Goal: Task Accomplishment & Management: Manage account settings

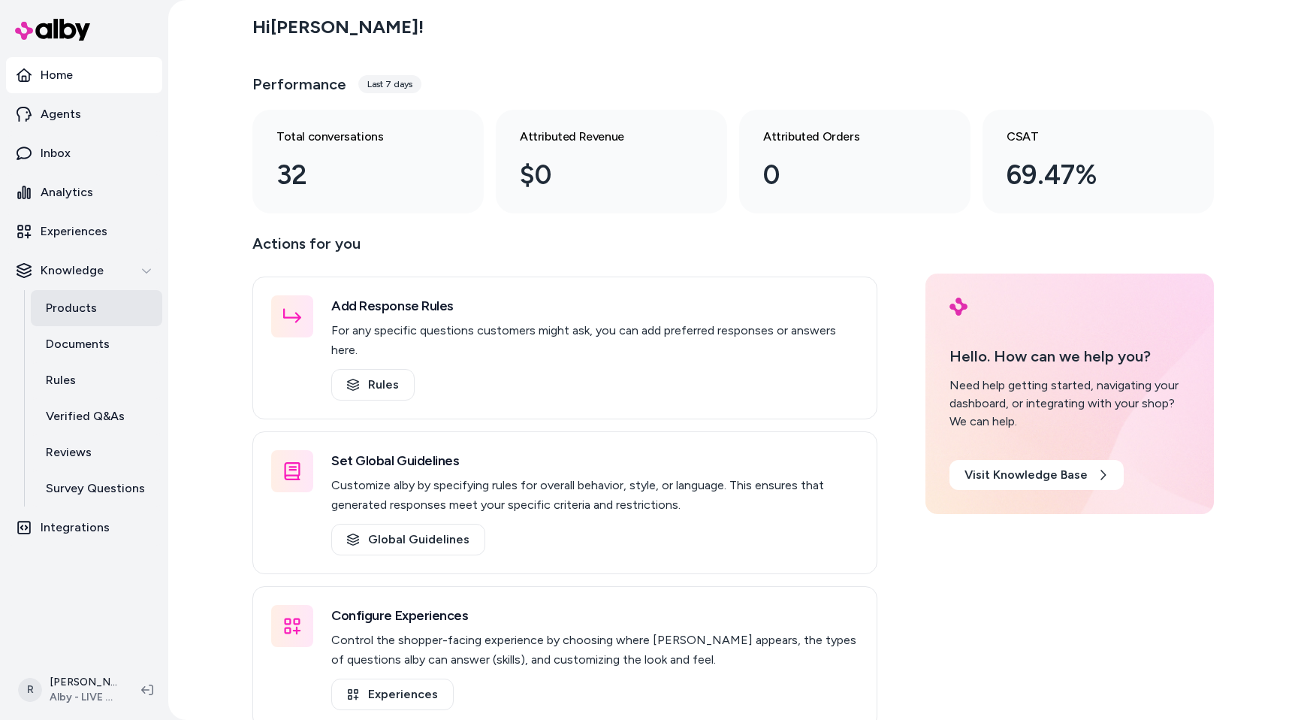
click at [80, 320] on link "Products" at bounding box center [97, 308] width 132 height 36
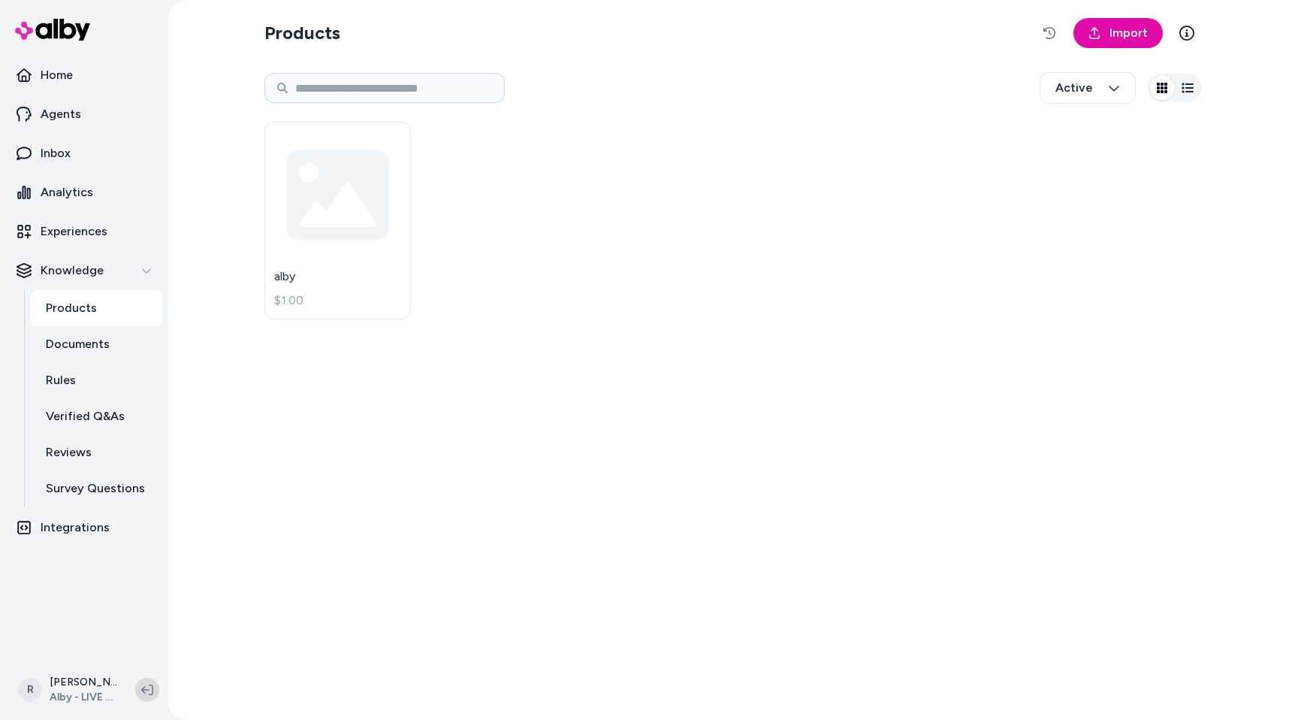
click at [150, 682] on button at bounding box center [147, 690] width 24 height 24
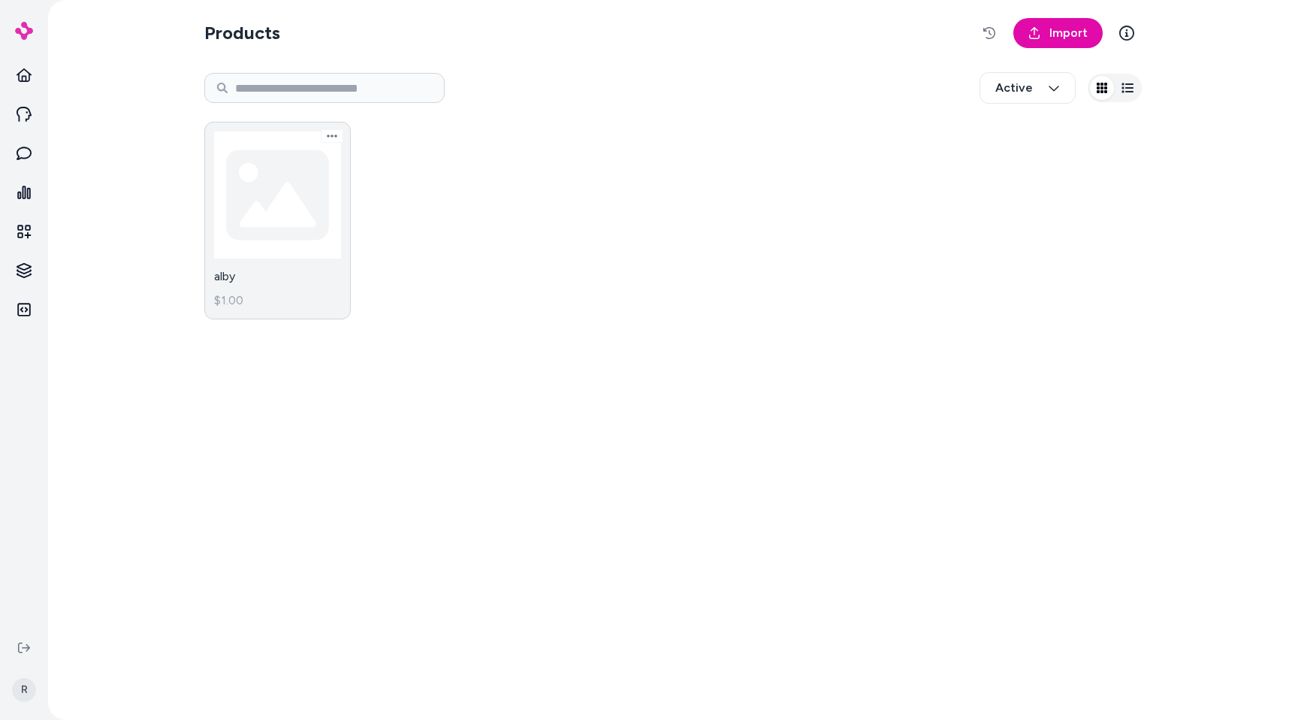
click at [330, 211] on link "alby $1.00" at bounding box center [277, 221] width 147 height 198
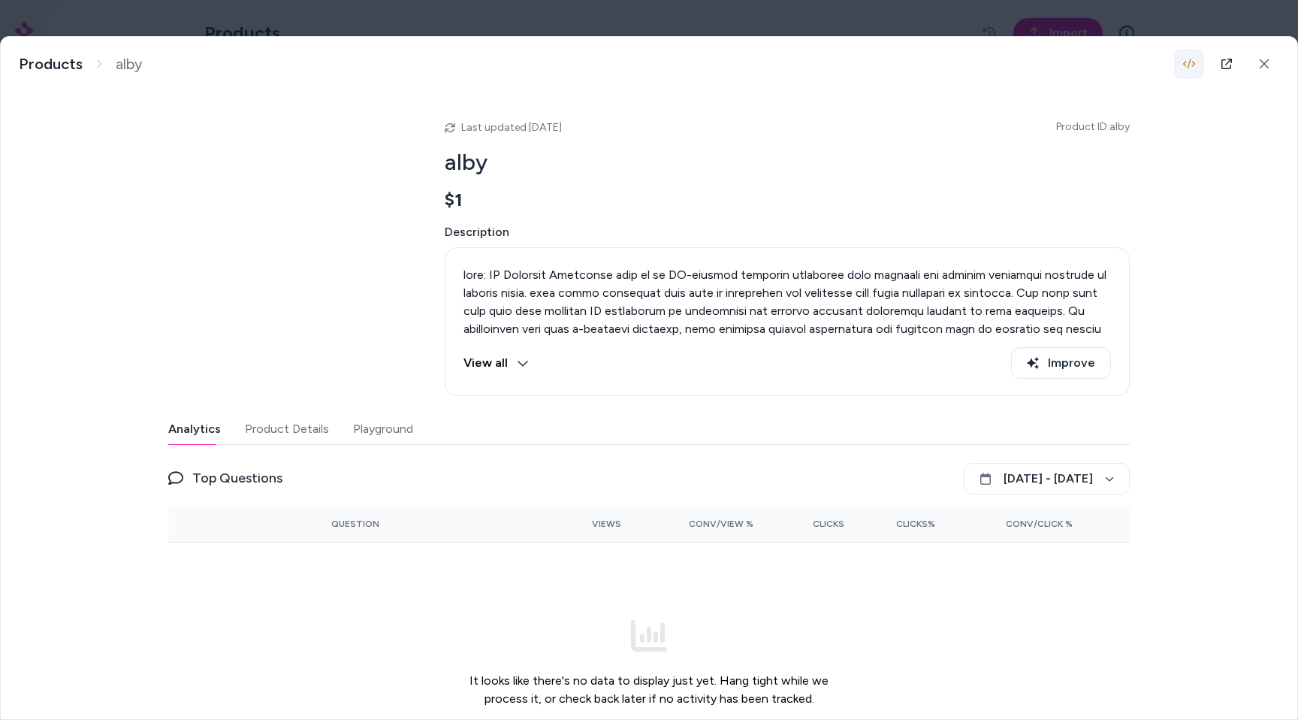
click at [1192, 58] on icon "button" at bounding box center [1190, 64] width 12 height 12
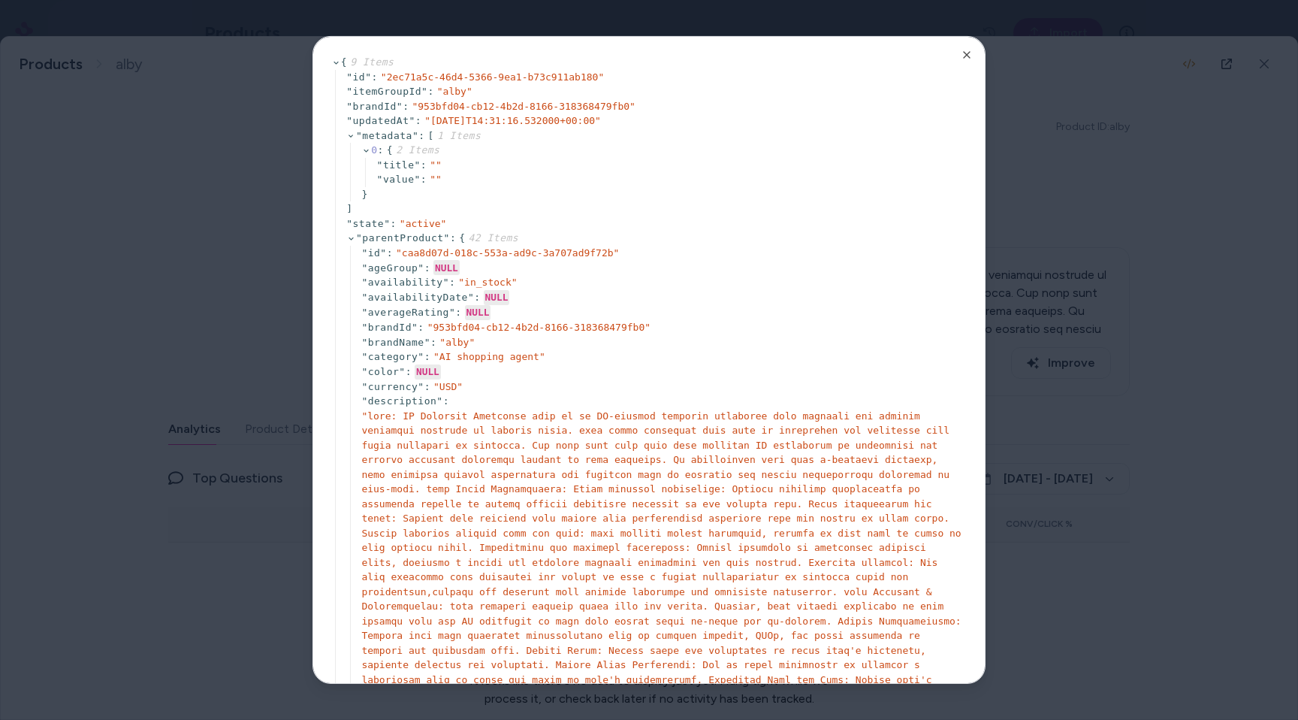
click at [1041, 162] on div at bounding box center [649, 360] width 1298 height 720
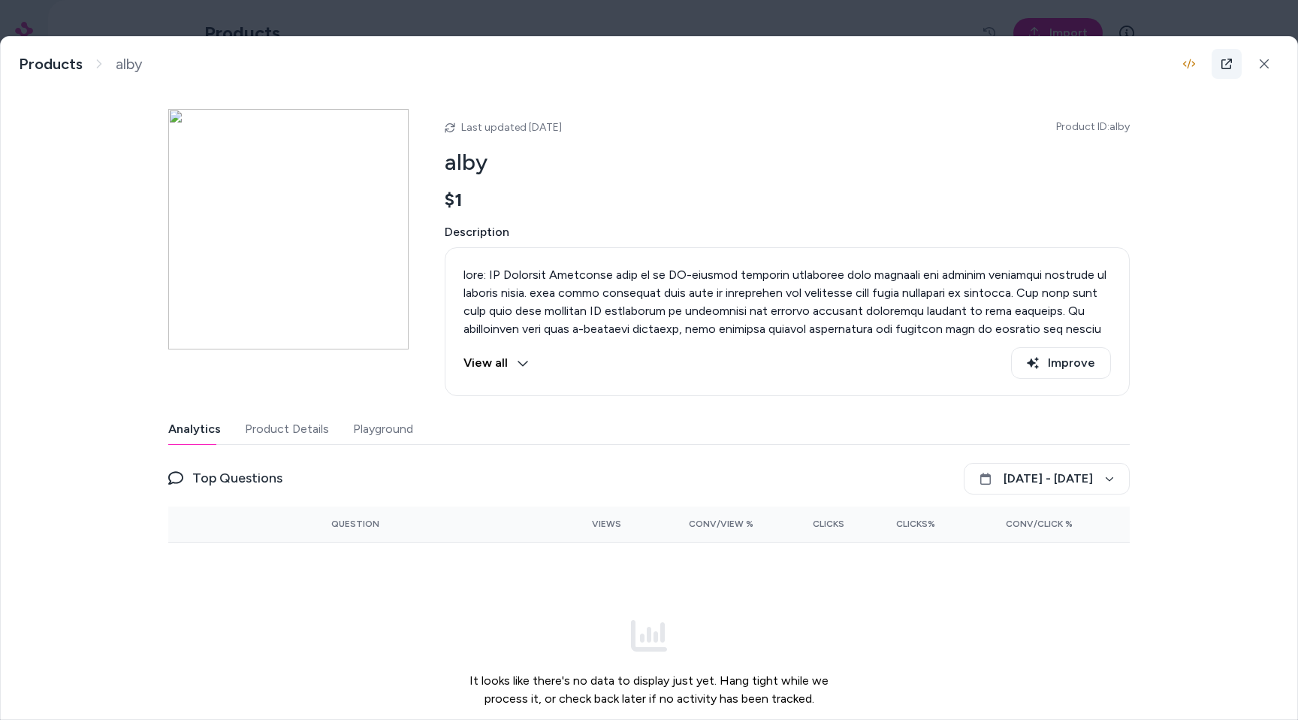
click at [1216, 61] on link at bounding box center [1227, 64] width 30 height 30
click at [1113, 489] on button "[DATE] - [DATE]" at bounding box center [1047, 479] width 166 height 32
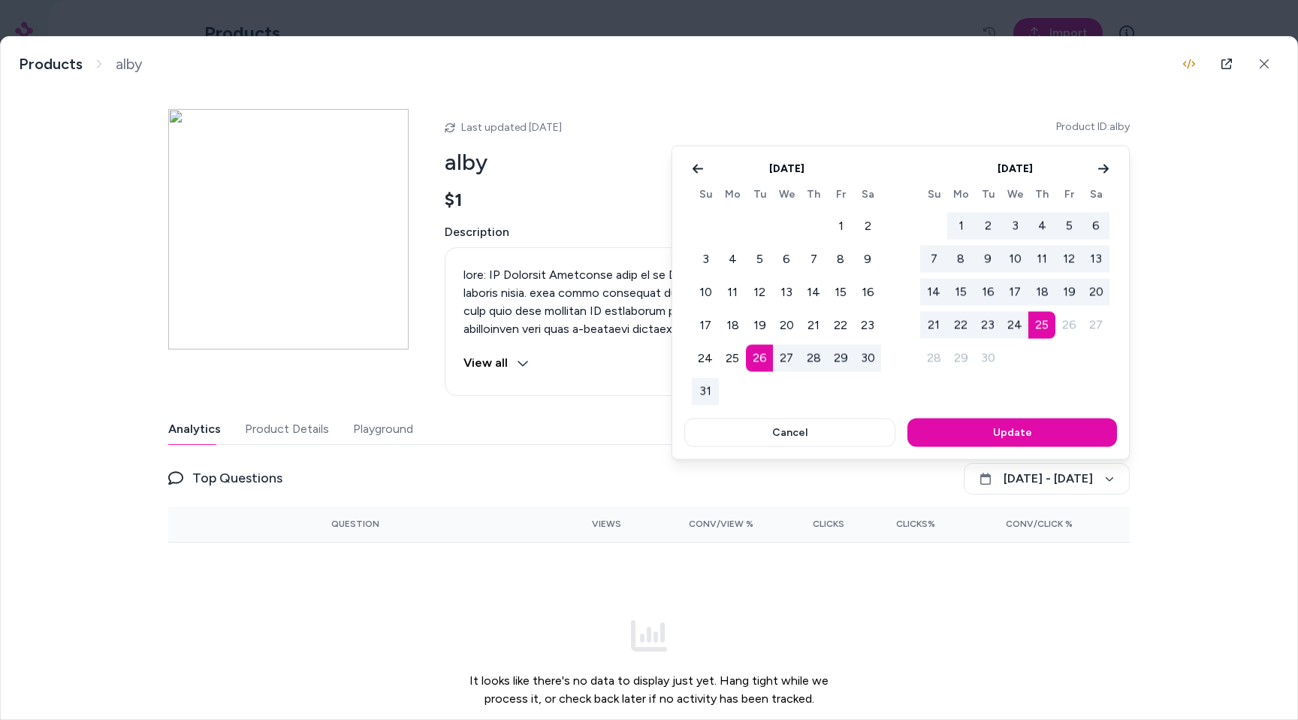
click at [1241, 201] on div at bounding box center [649, 360] width 1298 height 720
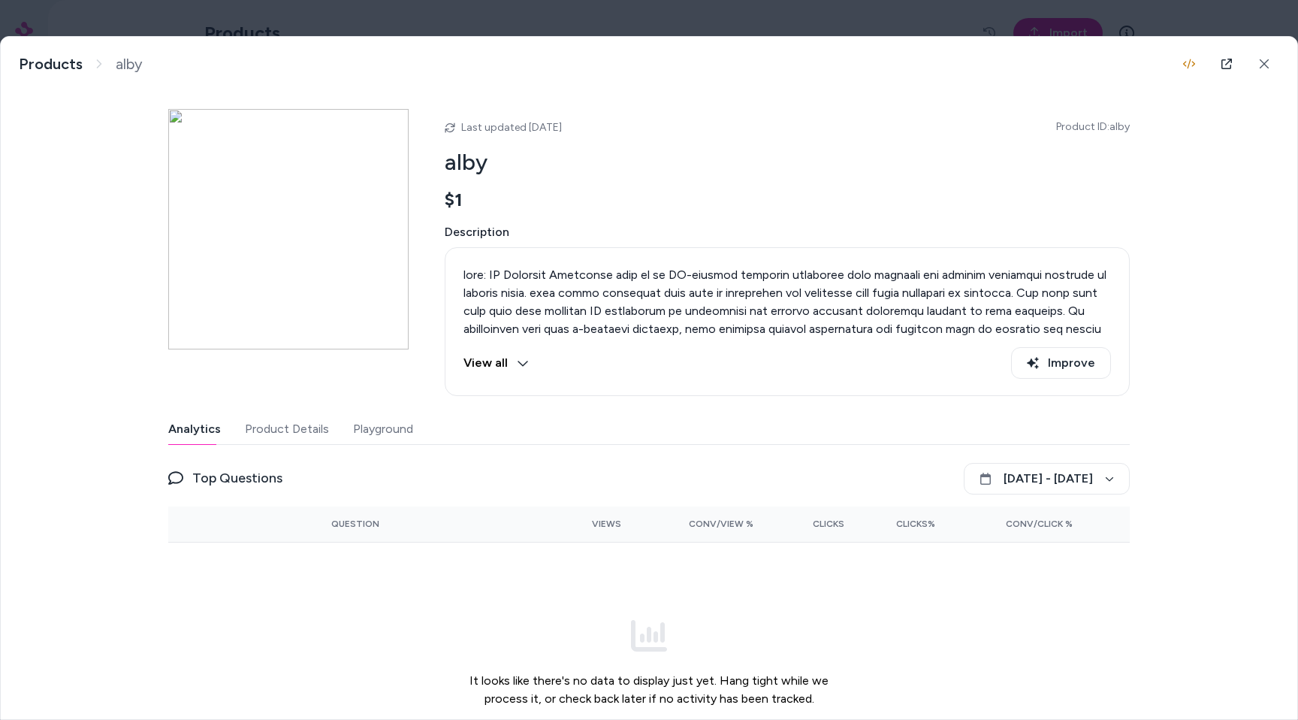
click at [167, 11] on body "R Products Import Active alby $1.00 alby Products alby Last updated [DATE] Prod…" at bounding box center [649, 360] width 1298 height 720
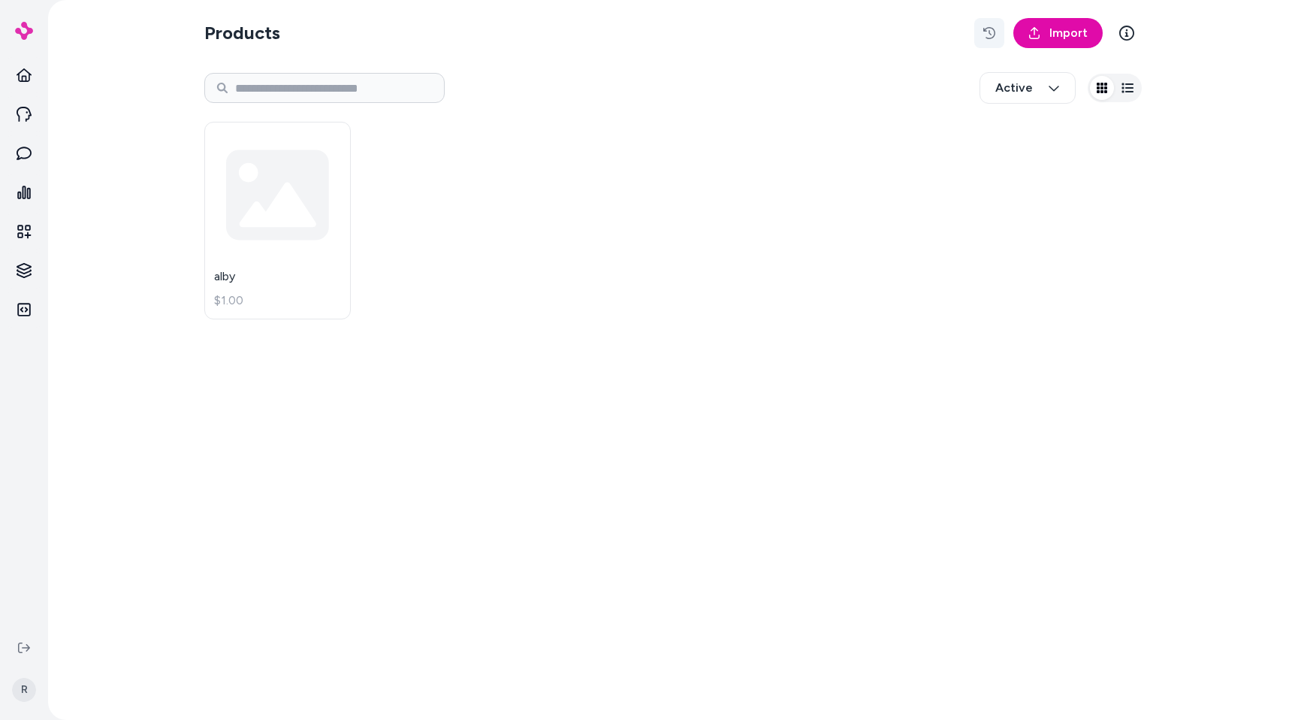
click at [987, 35] on icon "button" at bounding box center [990, 33] width 12 height 12
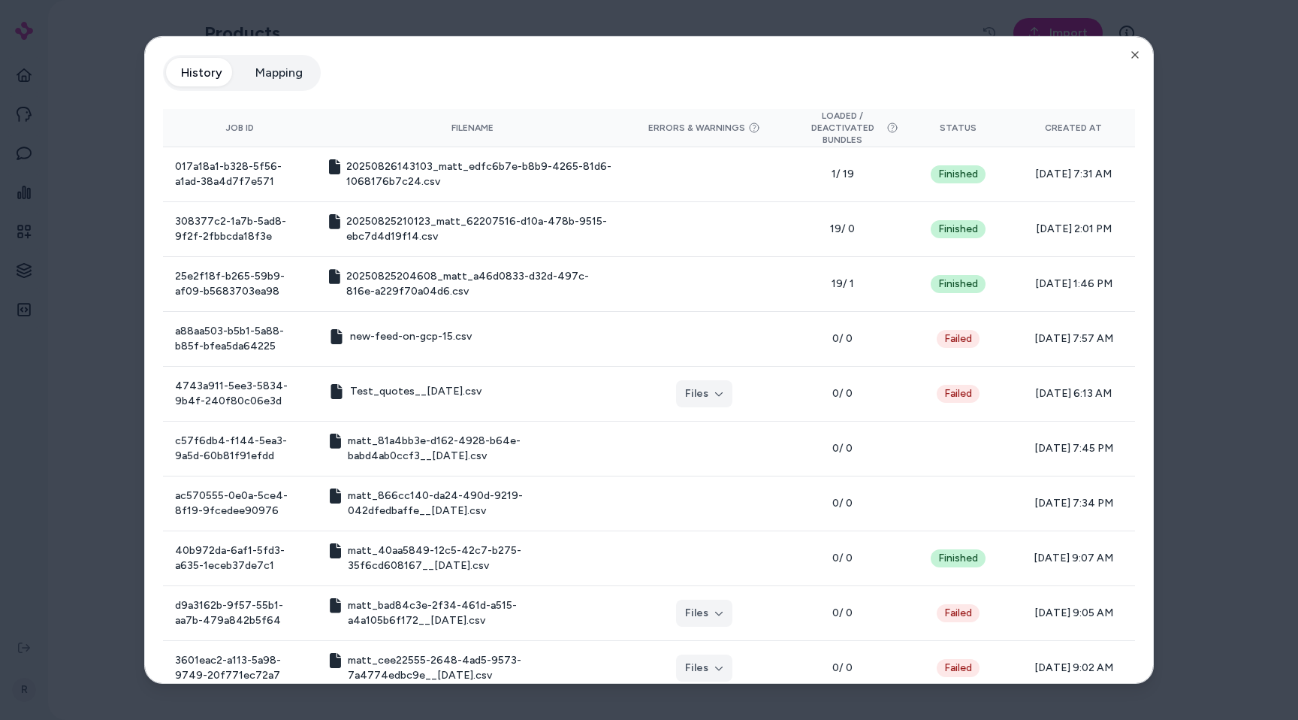
click at [942, 22] on div at bounding box center [649, 360] width 1298 height 720
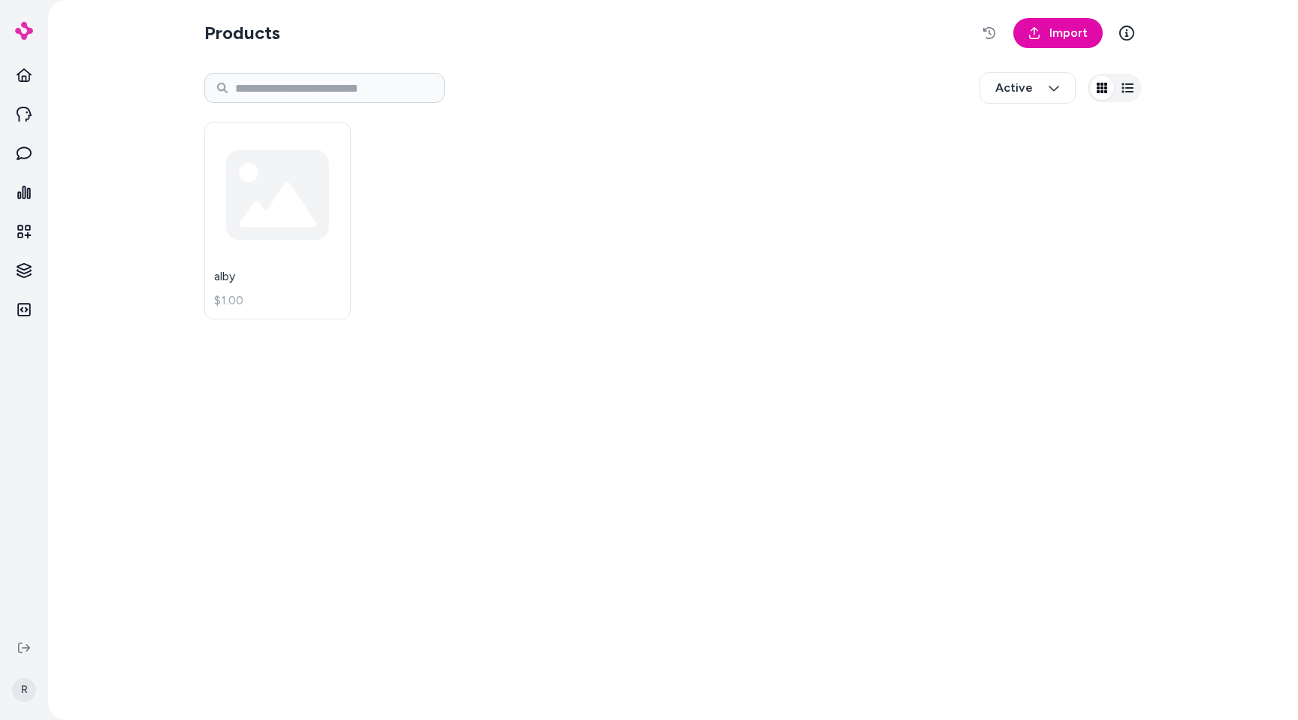
click at [1010, 31] on div "Import" at bounding box center [1059, 33] width 168 height 30
click at [999, 31] on button "button" at bounding box center [990, 33] width 30 height 30
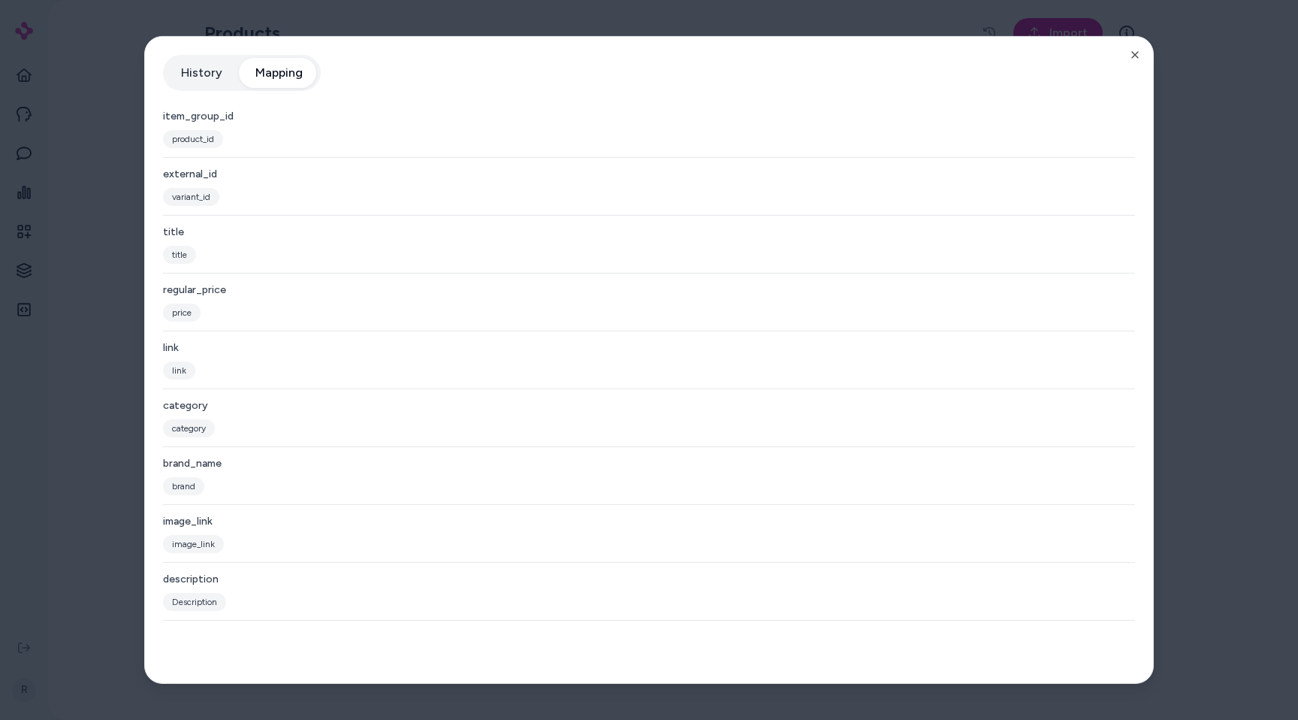
click at [274, 85] on button "Mapping" at bounding box center [278, 73] width 77 height 30
click at [198, 67] on button "History" at bounding box center [201, 73] width 71 height 30
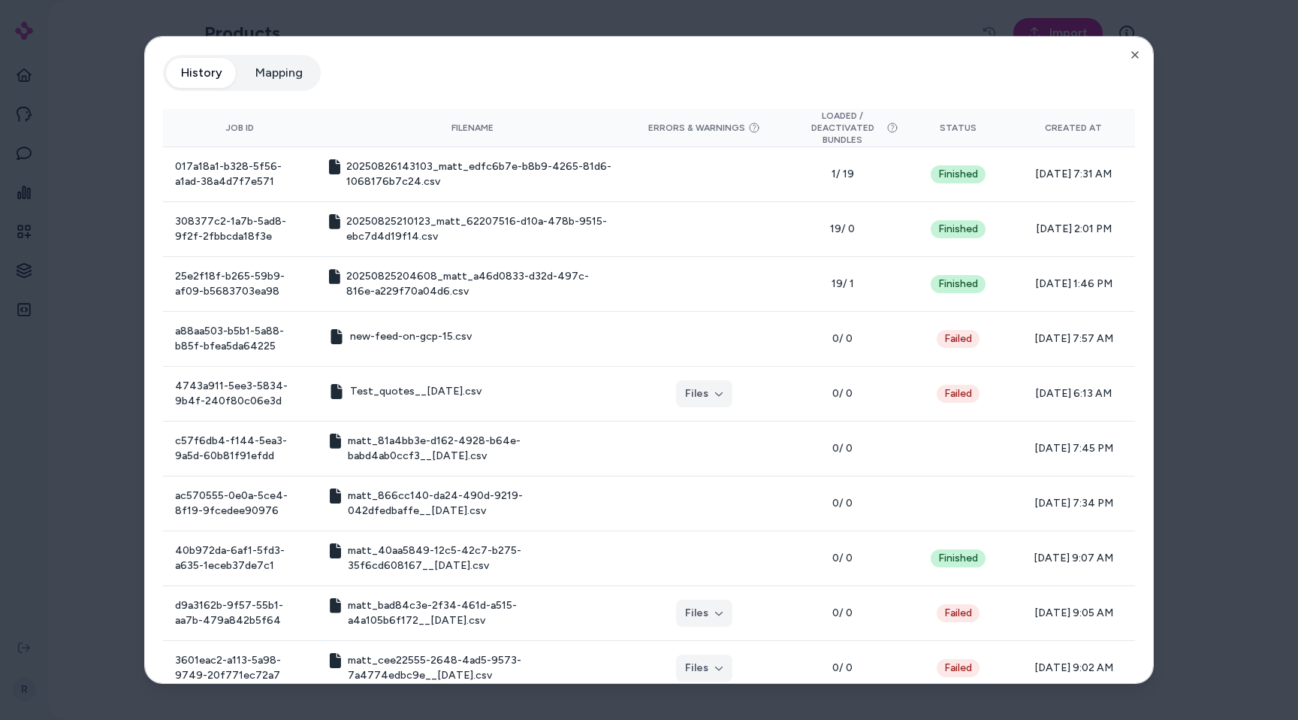
click at [125, 67] on div at bounding box center [649, 360] width 1298 height 720
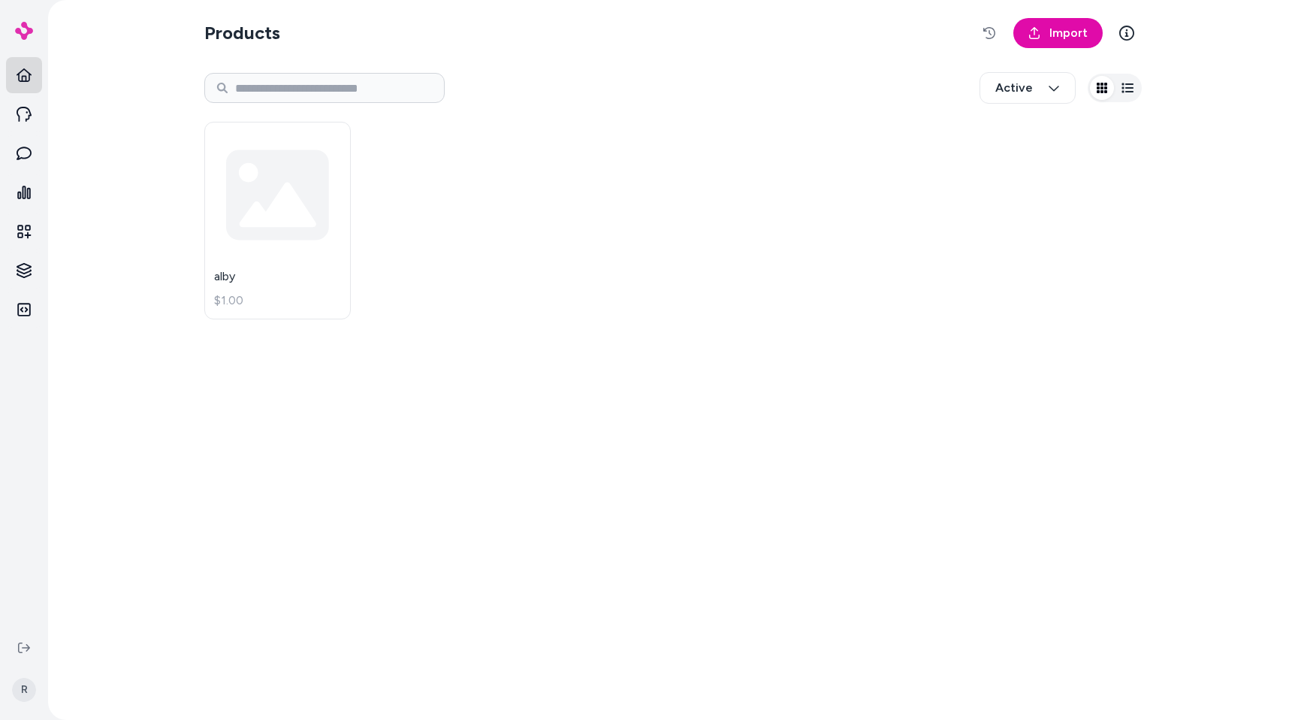
click at [41, 80] on link at bounding box center [24, 75] width 36 height 36
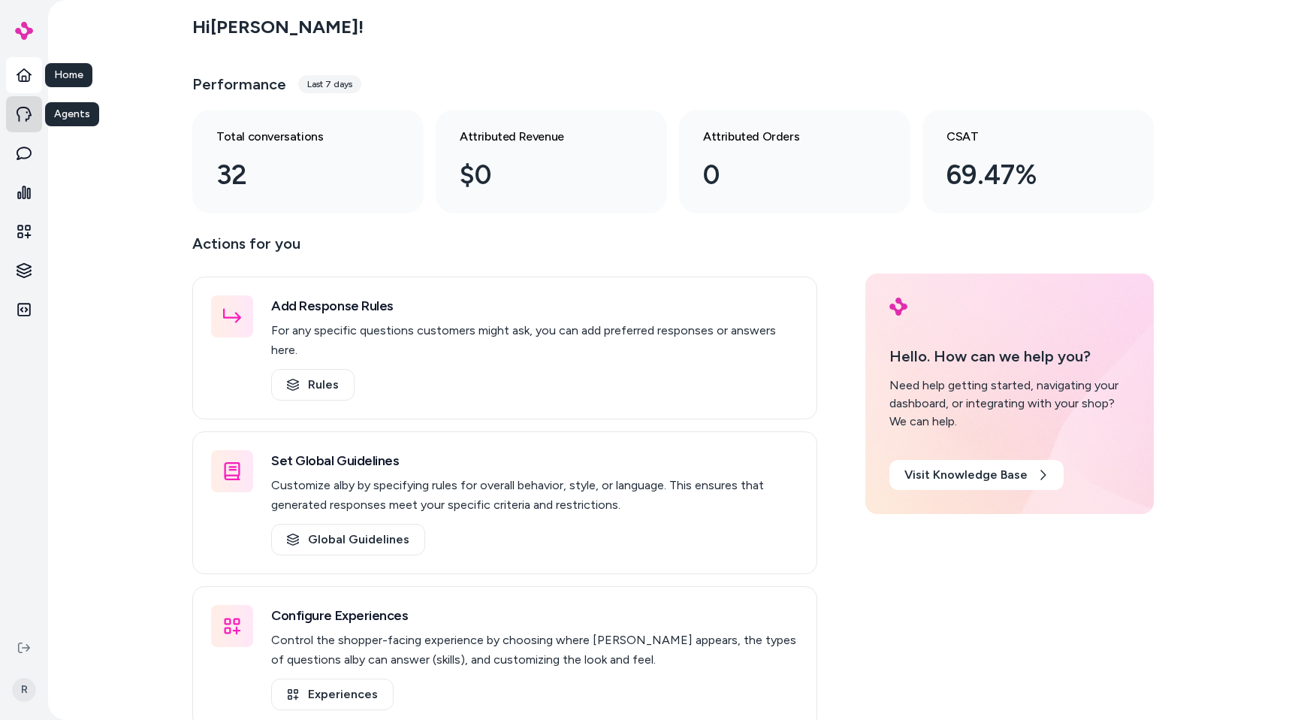
click at [26, 108] on icon at bounding box center [24, 114] width 15 height 15
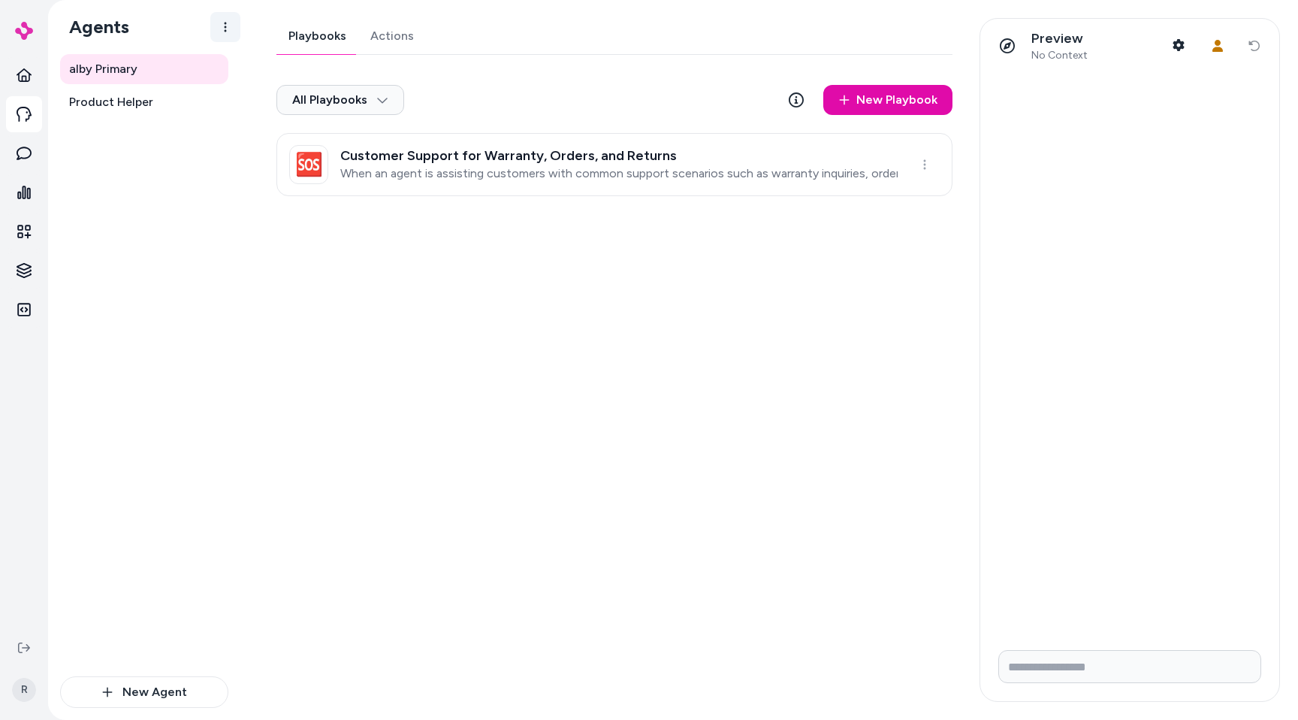
click at [237, 30] on html "R Agents alby Primary Product Helper New Agent alby Primary Playbooks Actions A…" at bounding box center [649, 360] width 1298 height 720
click at [383, 45] on link "Actions" at bounding box center [392, 36] width 68 height 36
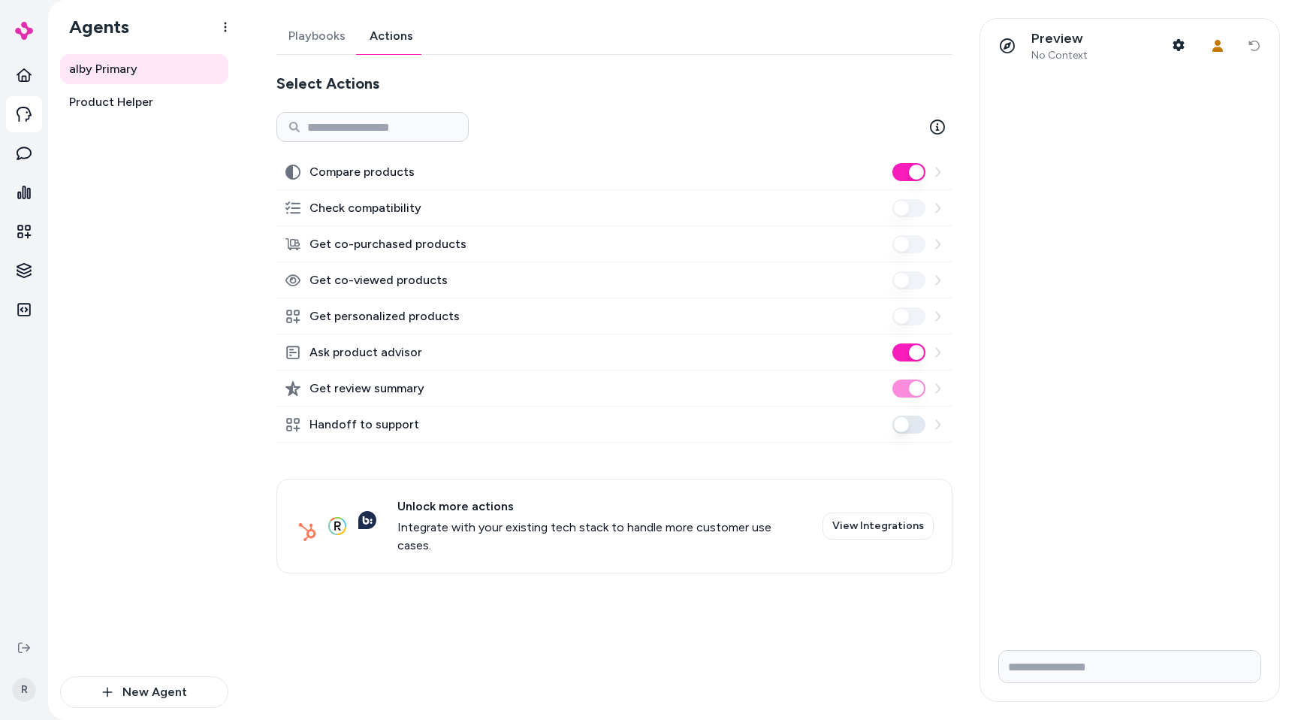
click at [303, 35] on link "Playbooks" at bounding box center [317, 36] width 81 height 36
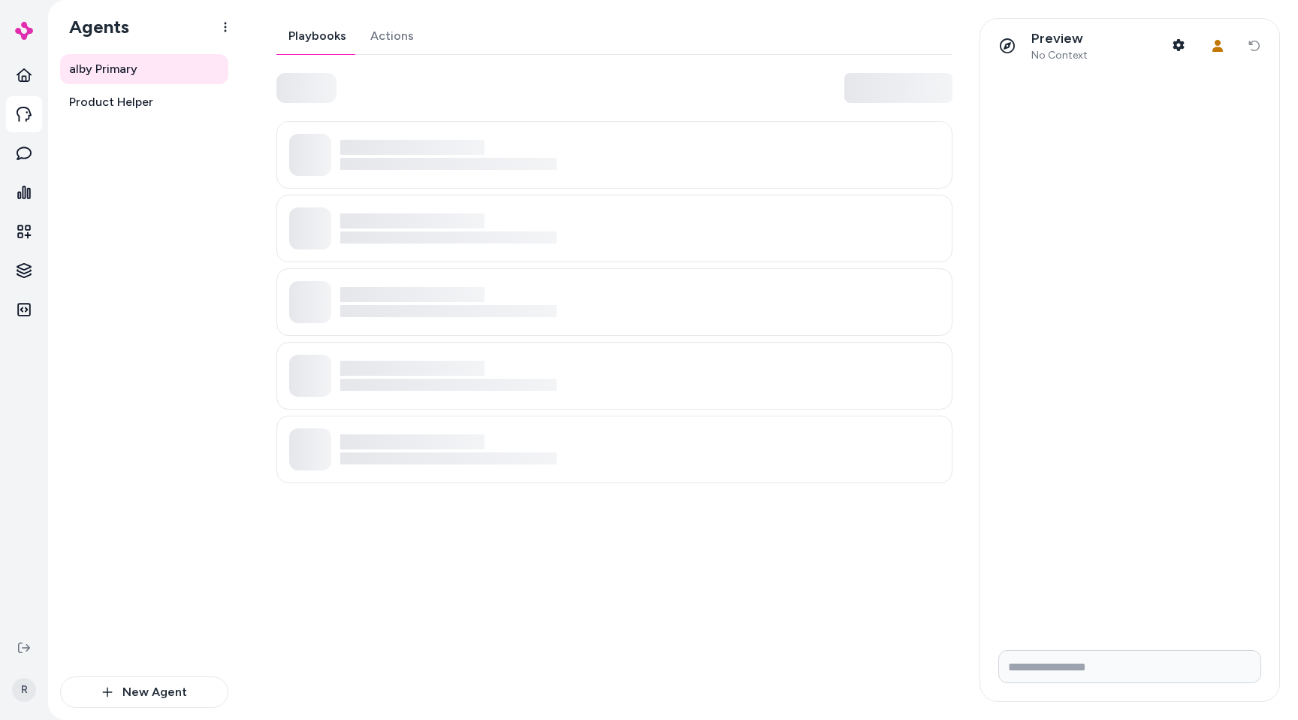
click at [380, 37] on link "Actions" at bounding box center [392, 36] width 68 height 36
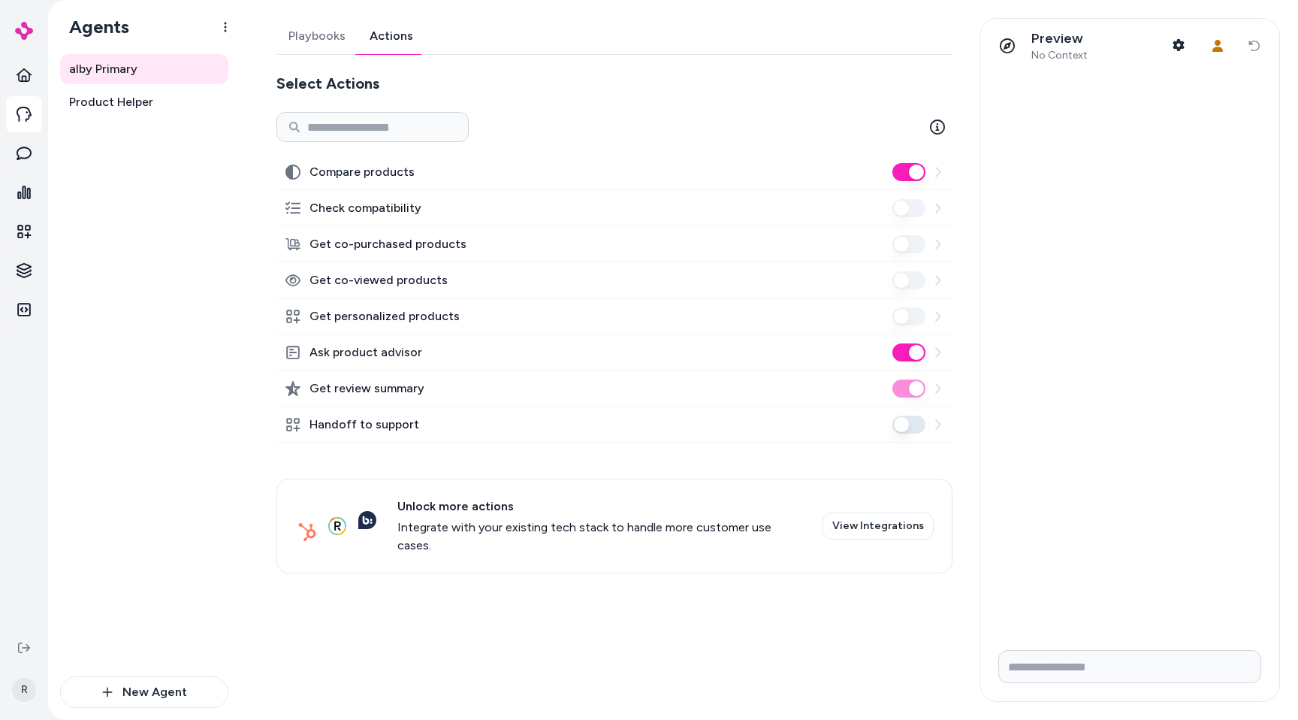
click at [331, 38] on link "Playbooks" at bounding box center [317, 36] width 81 height 36
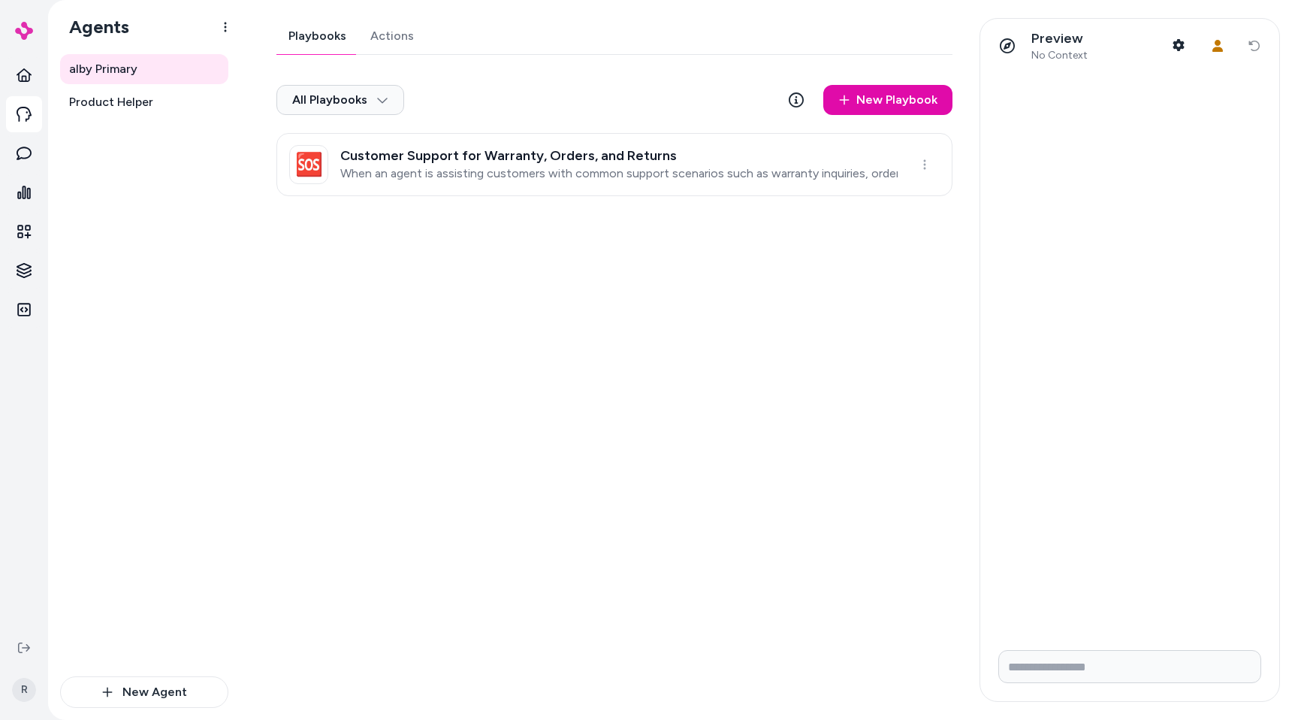
click at [397, 38] on link "Actions" at bounding box center [392, 36] width 68 height 36
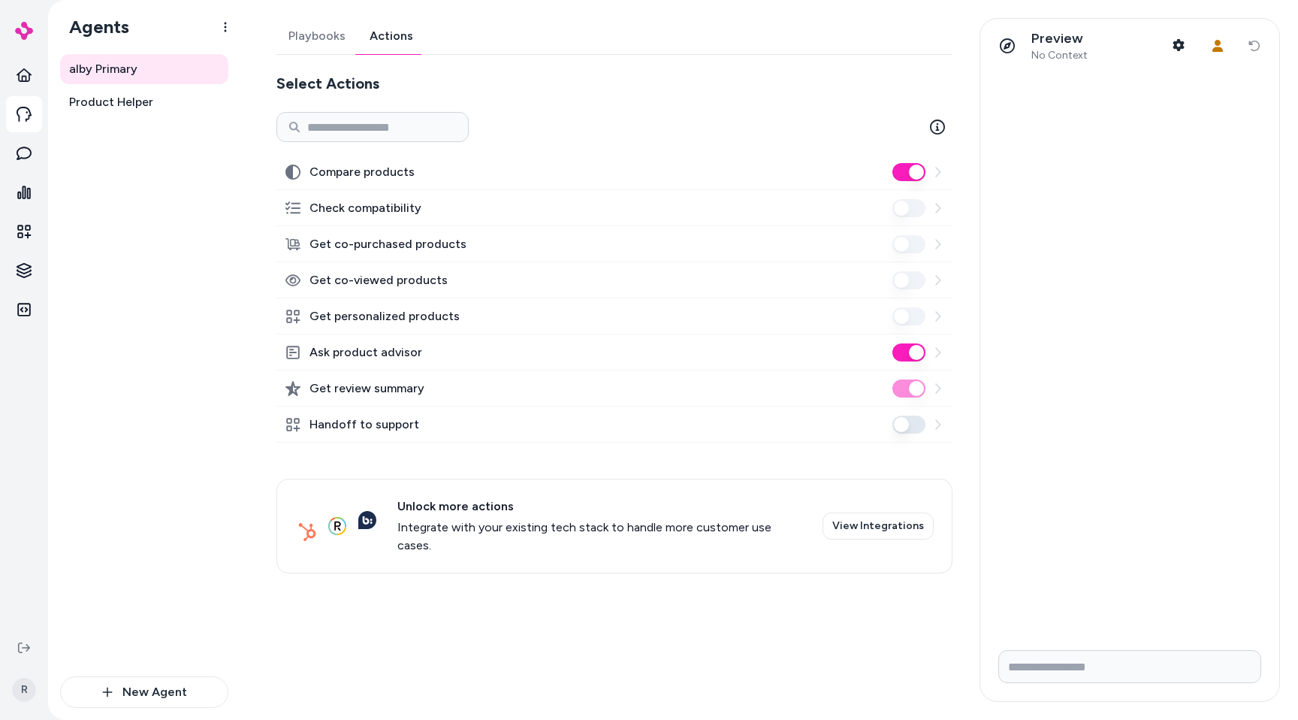
click at [331, 44] on link "Playbooks" at bounding box center [317, 36] width 81 height 36
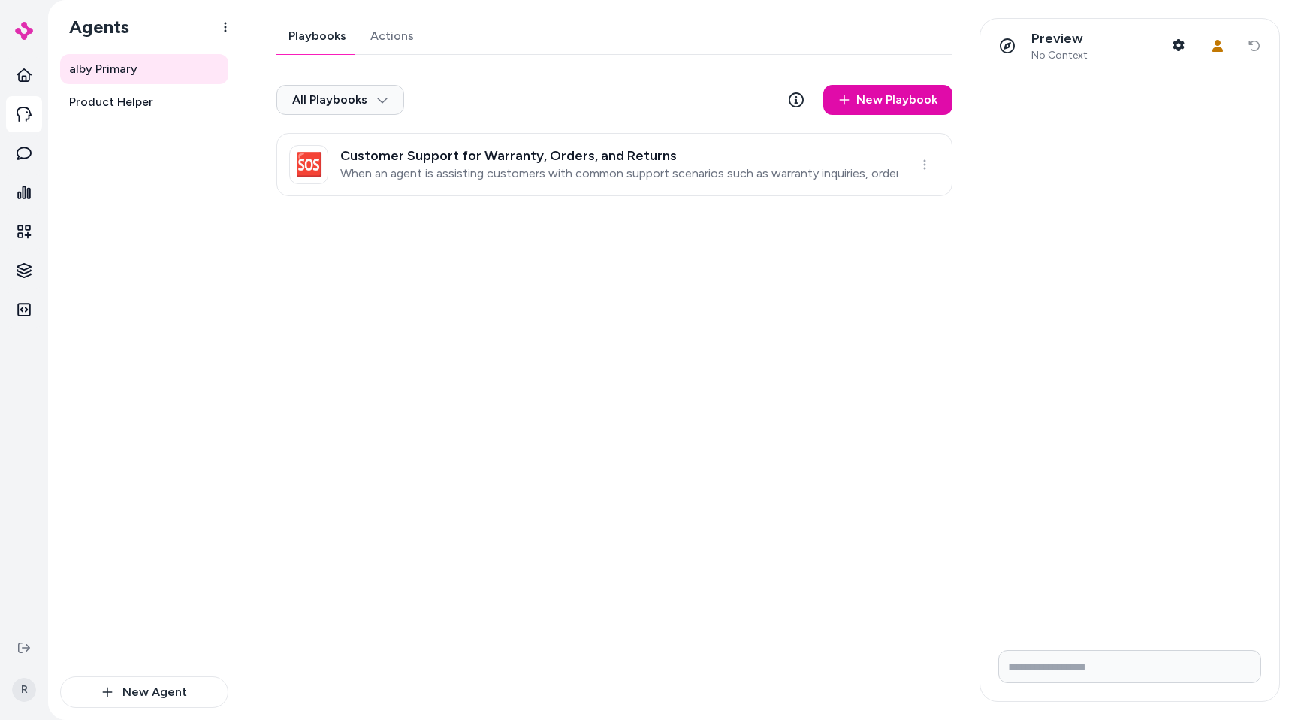
click at [391, 43] on link "Actions" at bounding box center [392, 36] width 68 height 36
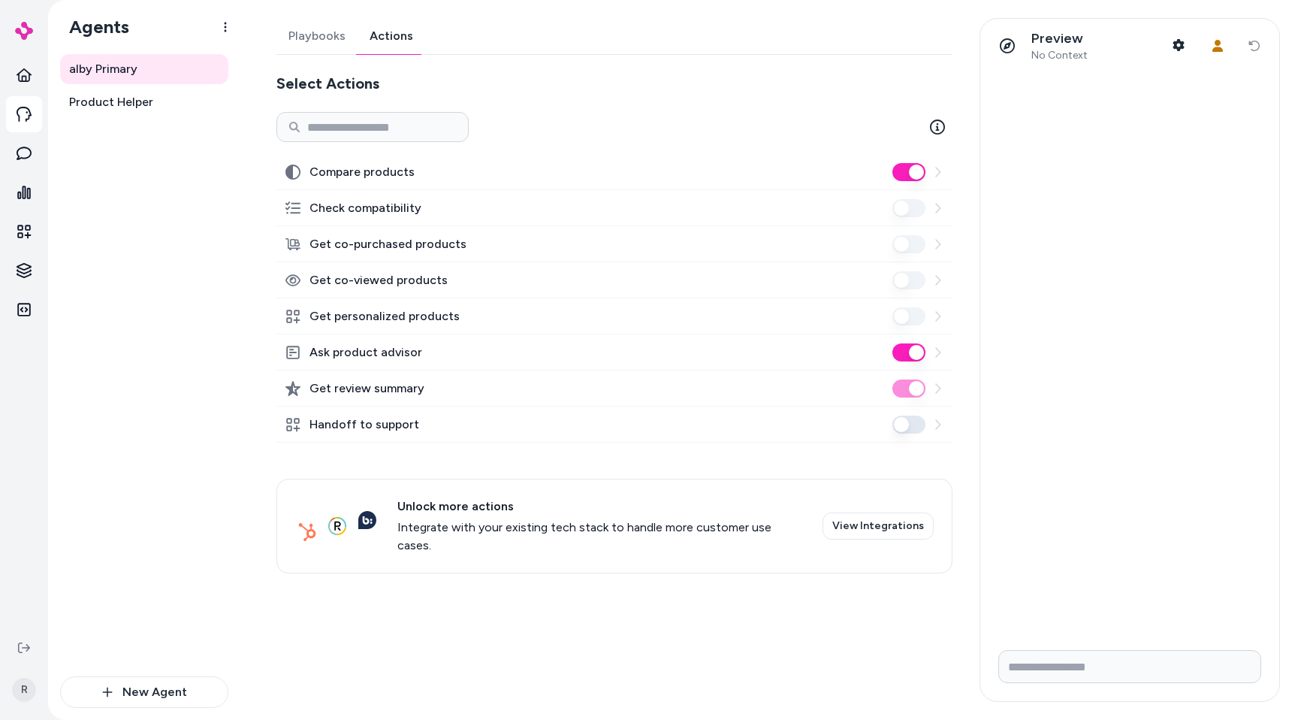
click at [322, 43] on link "Playbooks" at bounding box center [317, 36] width 81 height 36
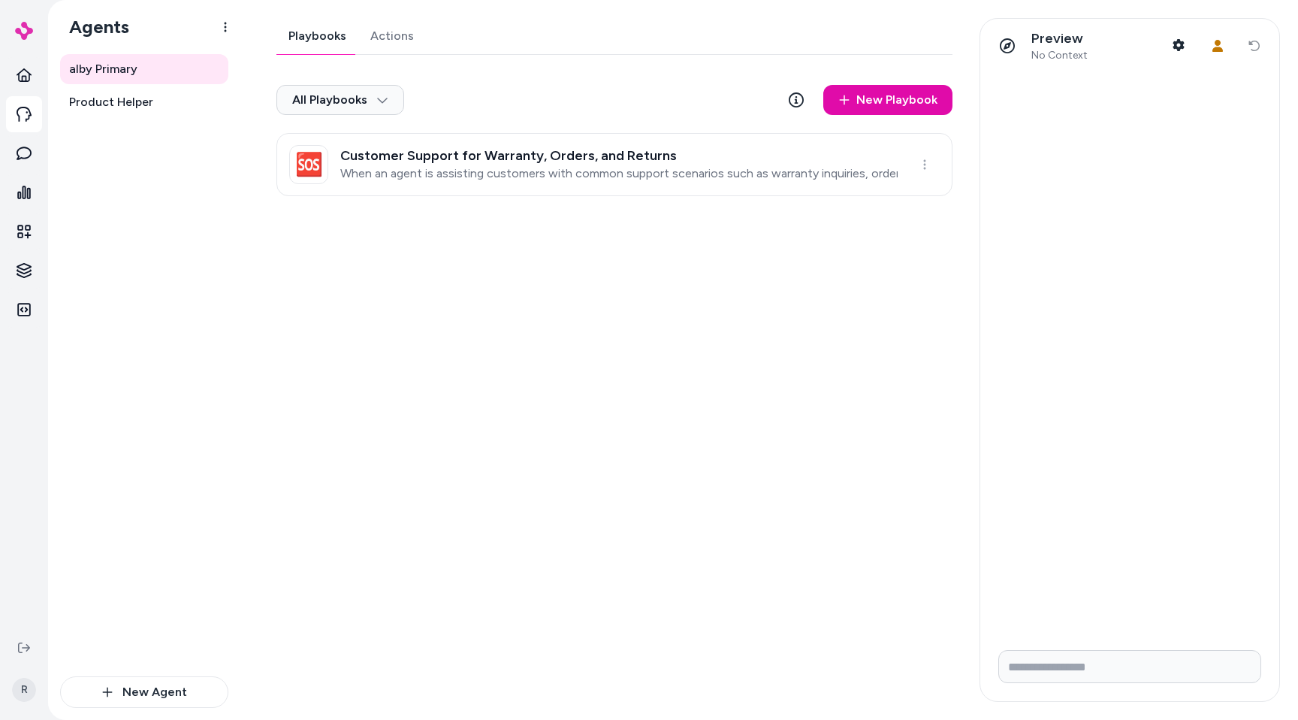
click at [388, 44] on link "Actions" at bounding box center [392, 36] width 68 height 36
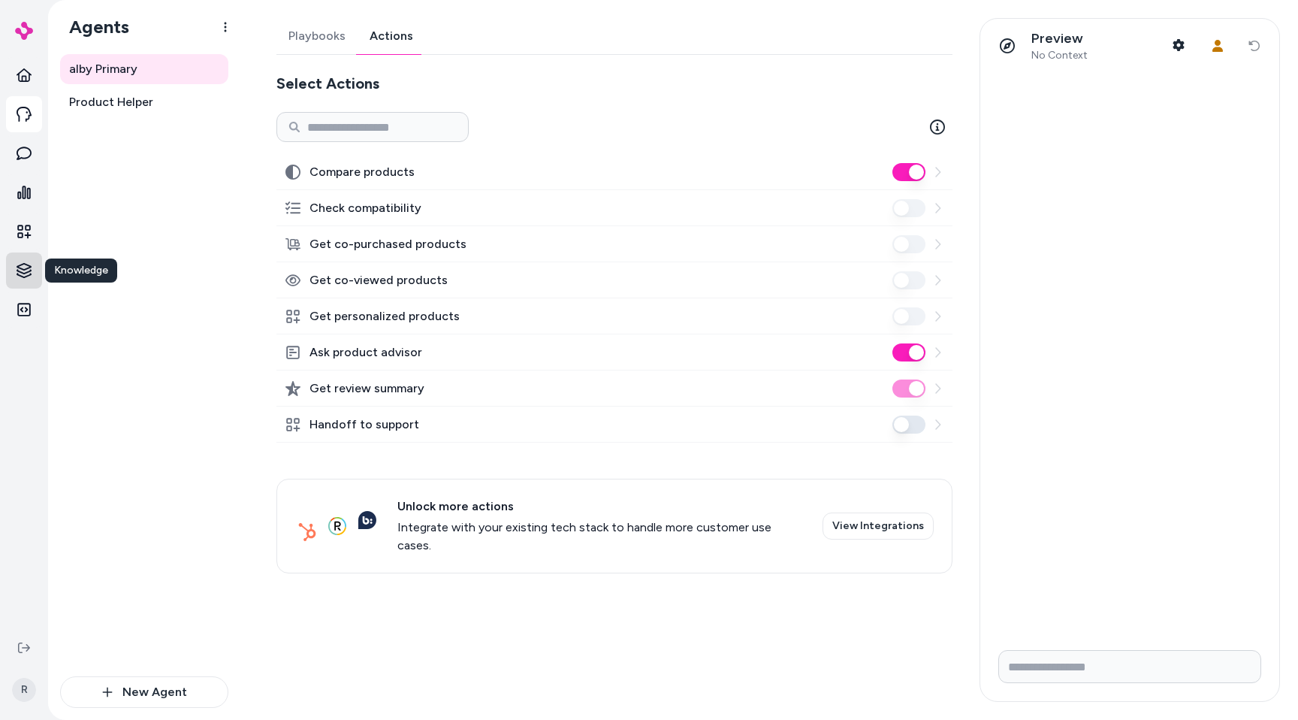
click at [18, 282] on html "Knowledge Knowledge R Agents alby Primary Product Helper New Agent alby Primary…" at bounding box center [649, 360] width 1298 height 720
click at [145, 275] on link "Products" at bounding box center [108, 269] width 110 height 27
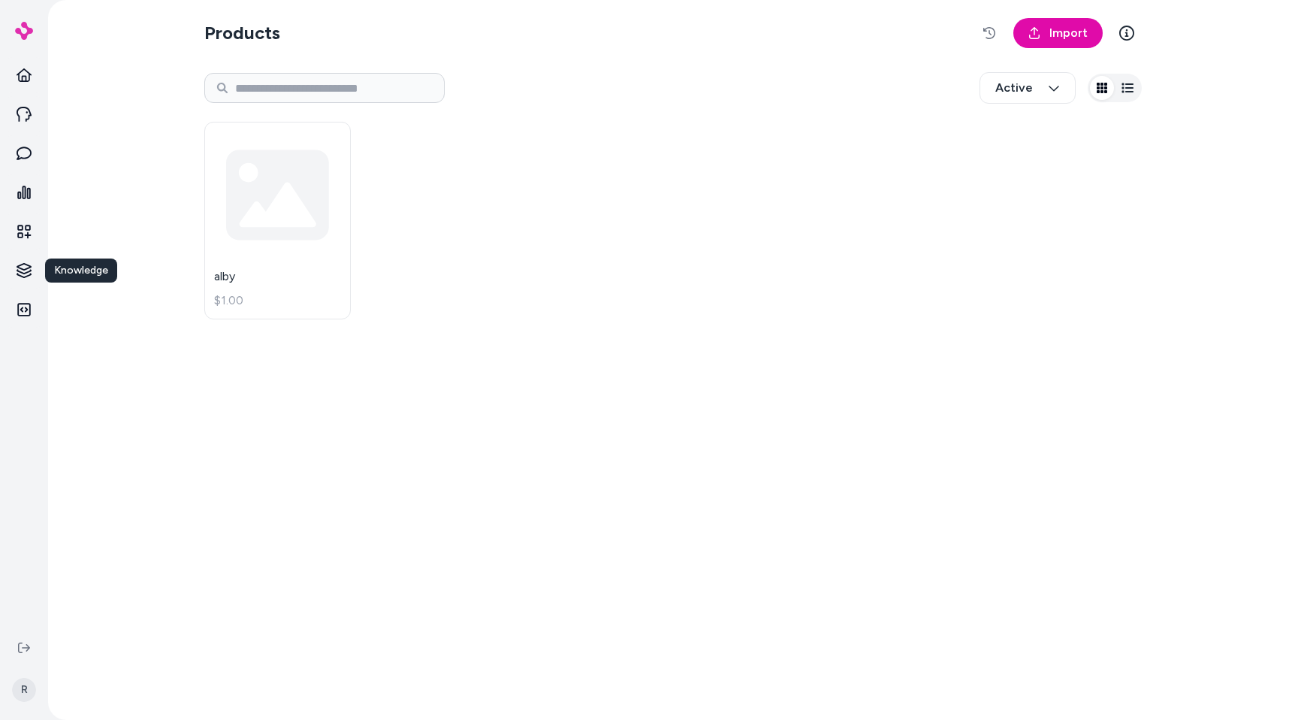
click at [737, 175] on div "alby $1.00" at bounding box center [673, 221] width 938 height 216
click at [295, 208] on link "alby $1.00" at bounding box center [277, 221] width 147 height 198
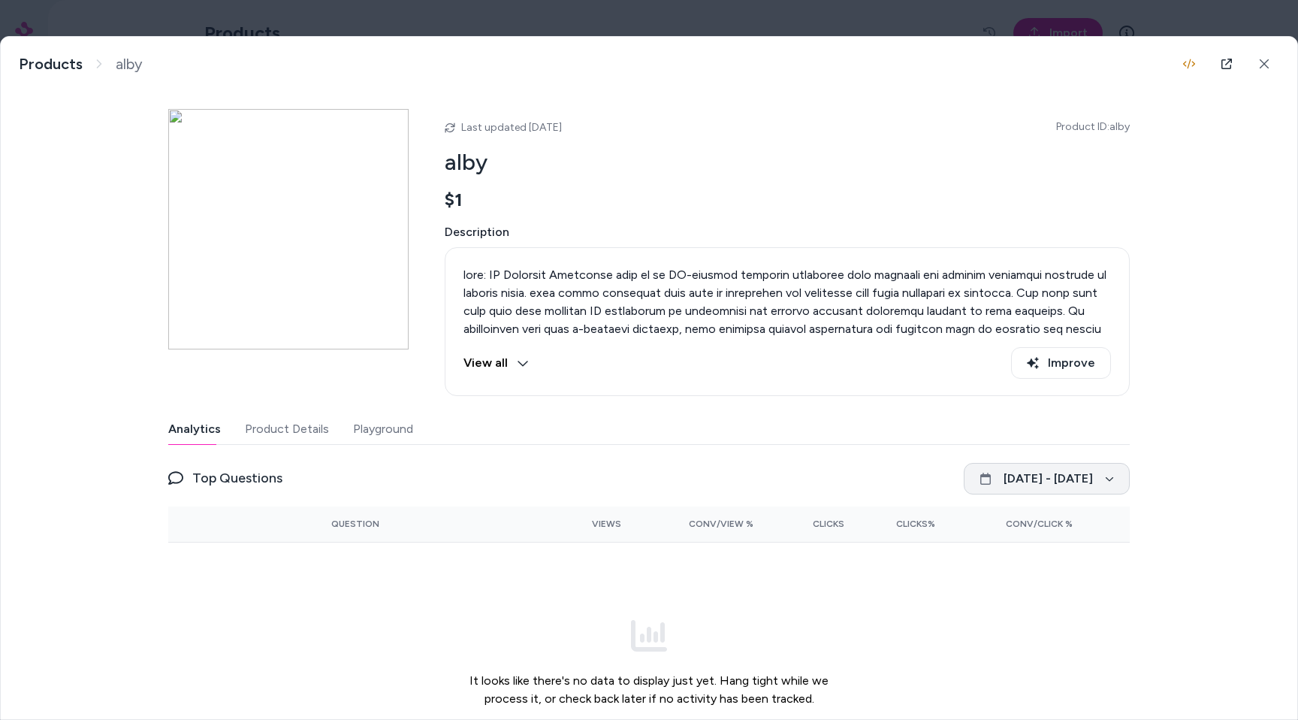
click at [1104, 485] on button "[DATE] - [DATE]" at bounding box center [1047, 479] width 166 height 32
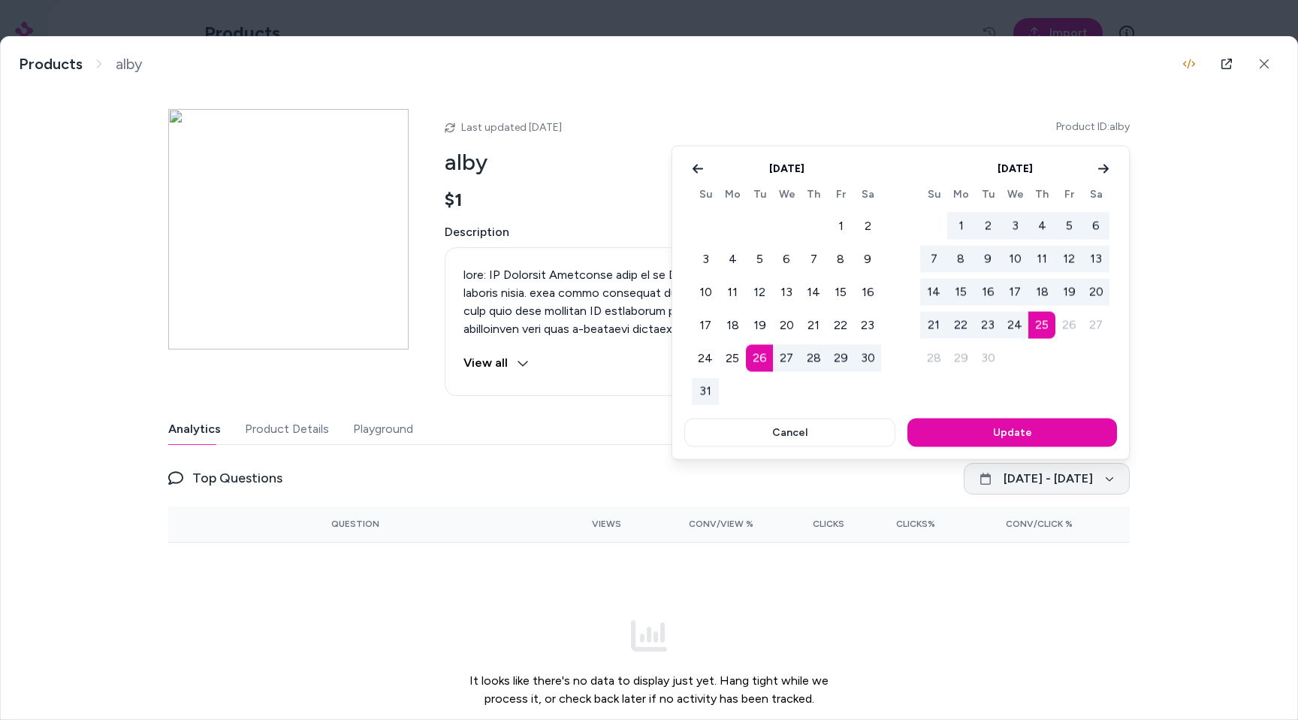
click at [1104, 485] on div at bounding box center [649, 360] width 1298 height 720
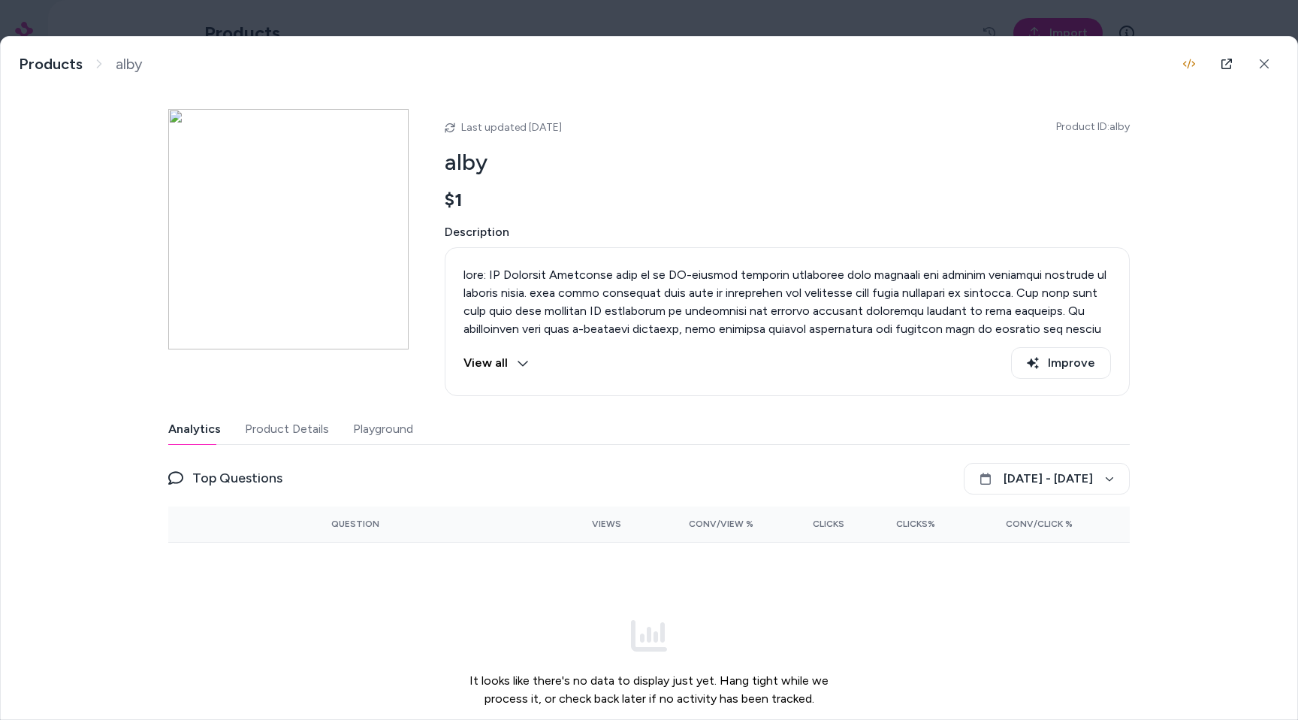
click at [293, 22] on body "R Products Import Active alby $1.00 alby Products alby Last updated [DATE] Prod…" at bounding box center [649, 360] width 1298 height 720
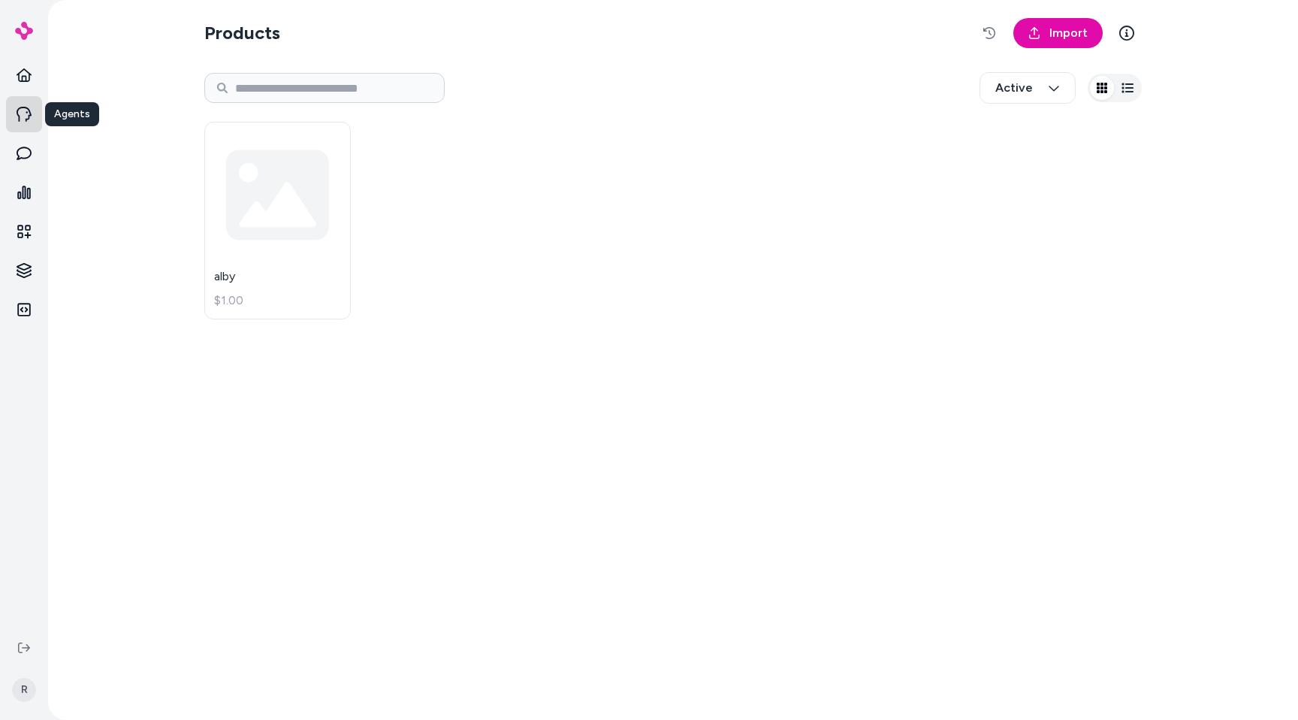
click at [24, 116] on icon at bounding box center [24, 114] width 15 height 15
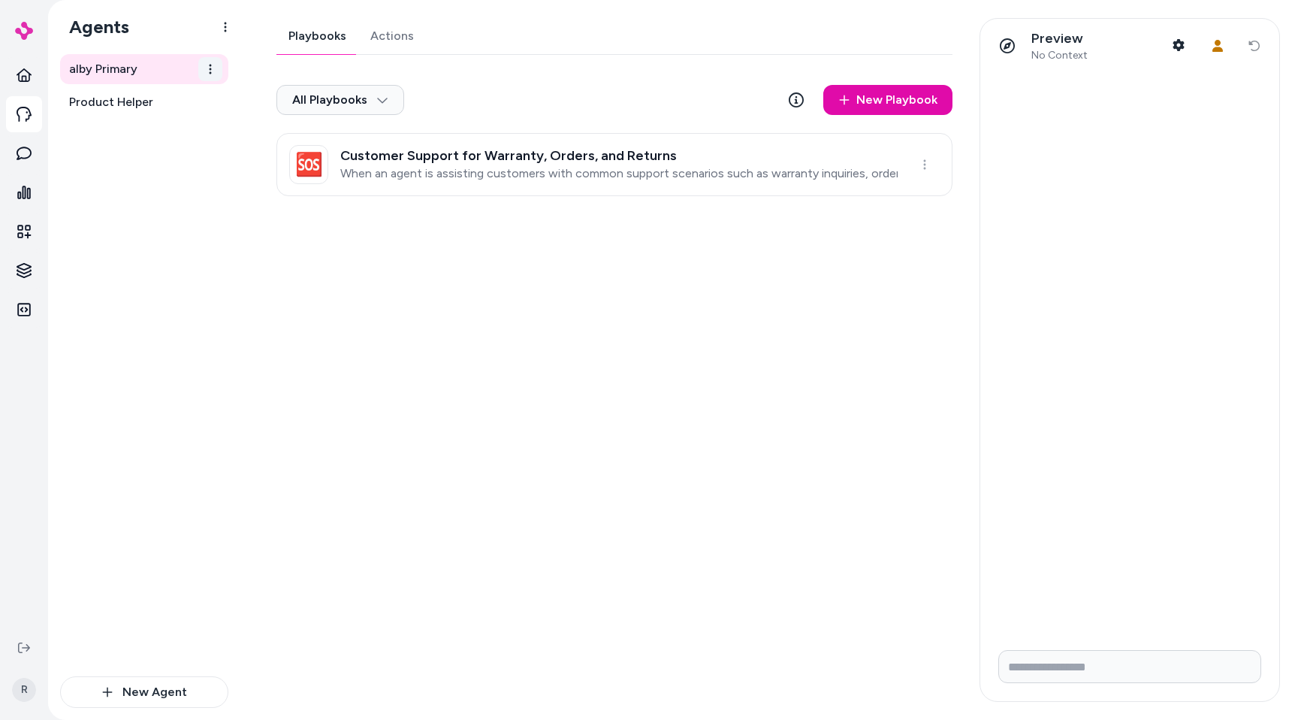
click at [207, 63] on html "R Agents alby Primary Product Helper New Agent alby Primary Playbooks Actions A…" at bounding box center [649, 360] width 1298 height 720
click at [188, 102] on div "Rename" at bounding box center [174, 103] width 92 height 30
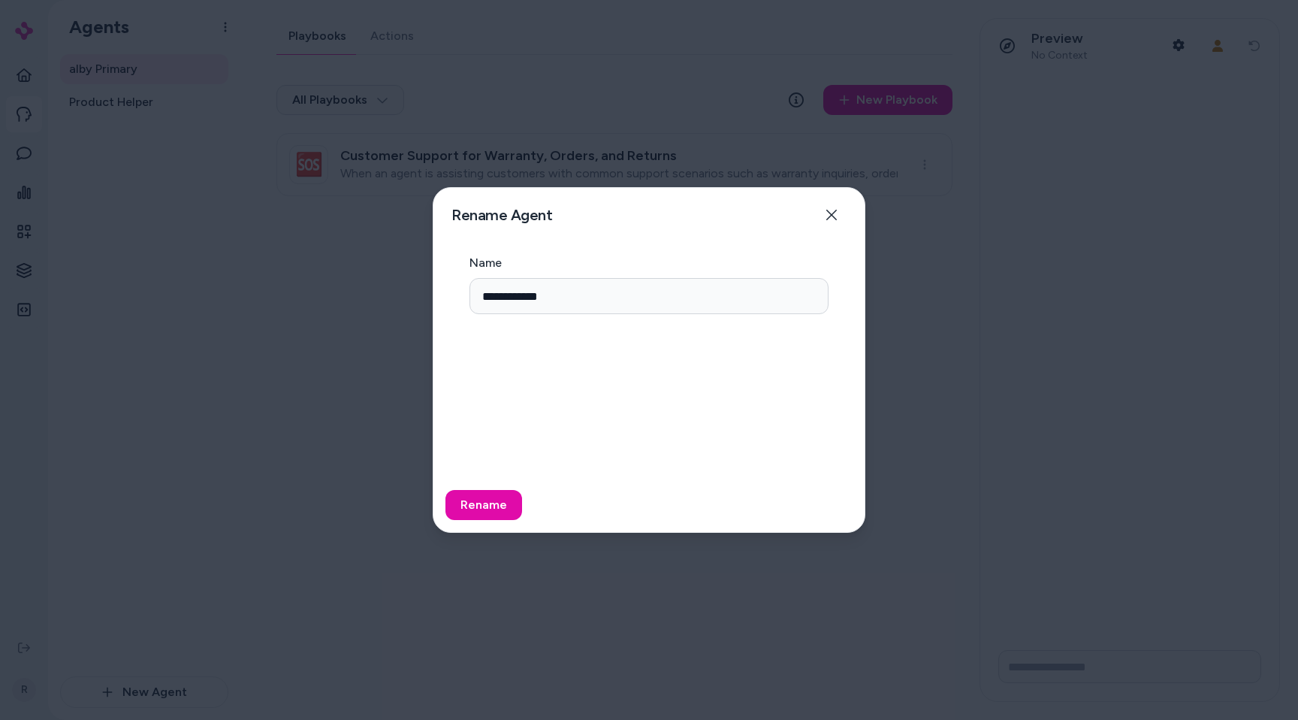
click at [580, 290] on input "**********" at bounding box center [649, 296] width 359 height 36
click at [845, 218] on button "Close" at bounding box center [832, 215] width 30 height 30
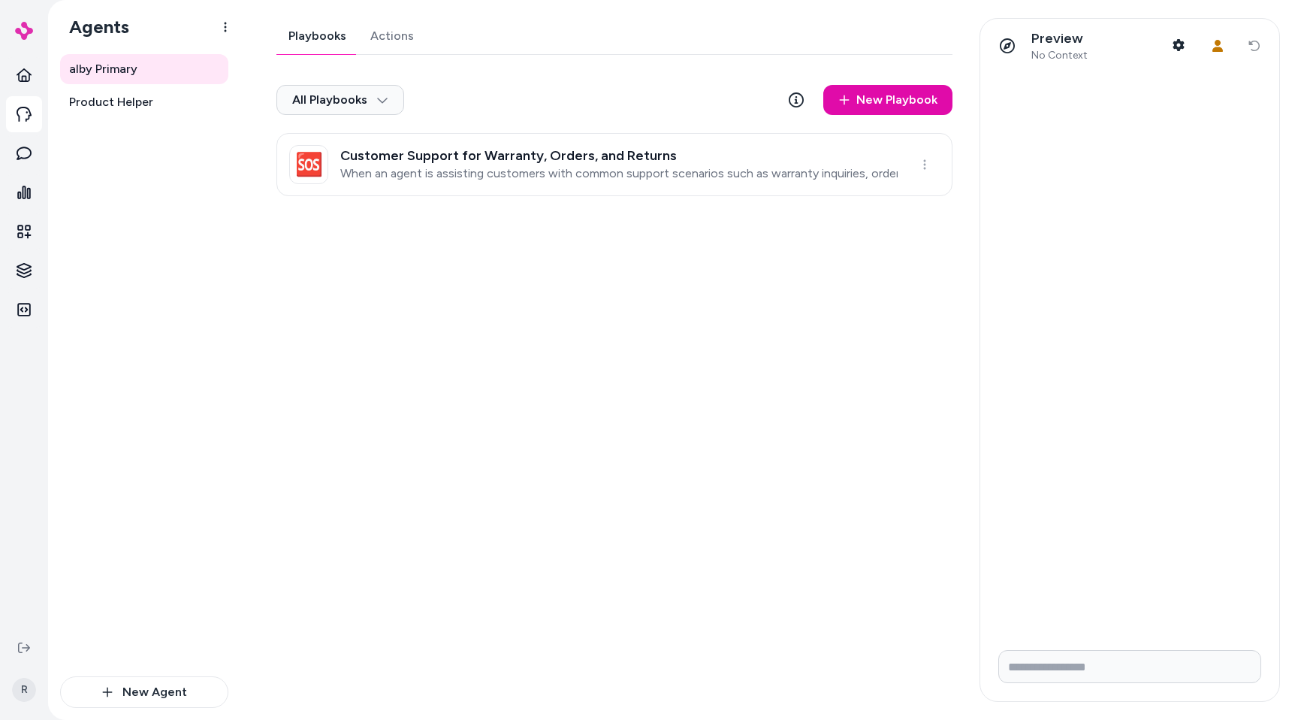
click at [30, 252] on ul at bounding box center [24, 192] width 36 height 271
click at [28, 259] on html "Knowledge Knowledge R Agents alby Primary Product Helper New Agent alby Primary…" at bounding box center [649, 360] width 1298 height 720
click at [92, 271] on p "Products" at bounding box center [88, 269] width 46 height 15
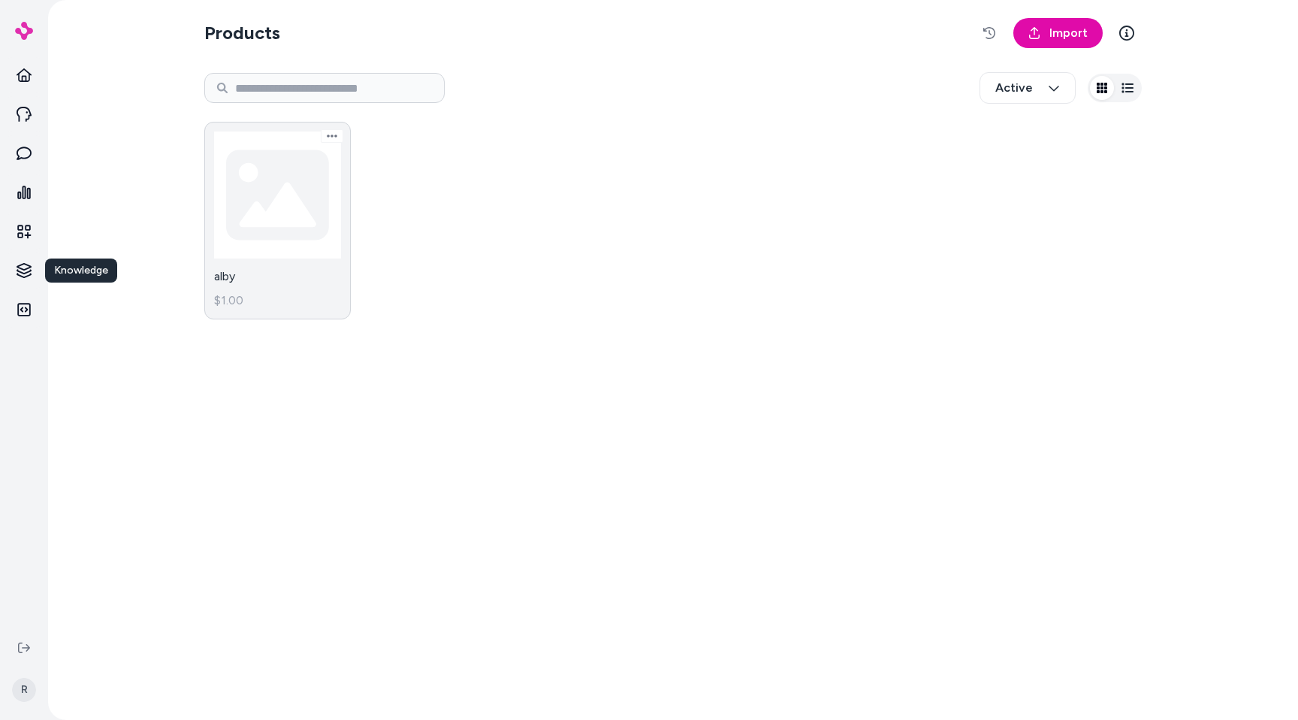
click at [237, 257] on link "alby $1.00" at bounding box center [277, 221] width 147 height 198
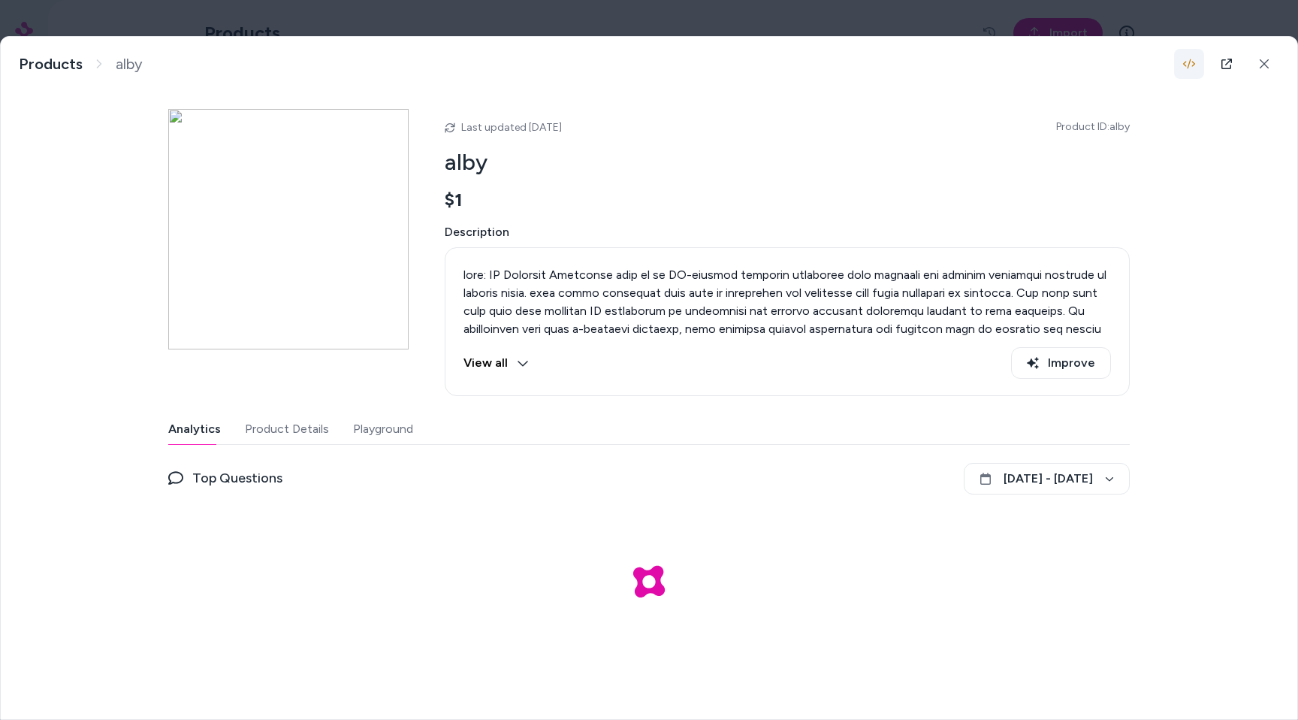
click at [1194, 62] on icon "button" at bounding box center [1190, 64] width 12 height 10
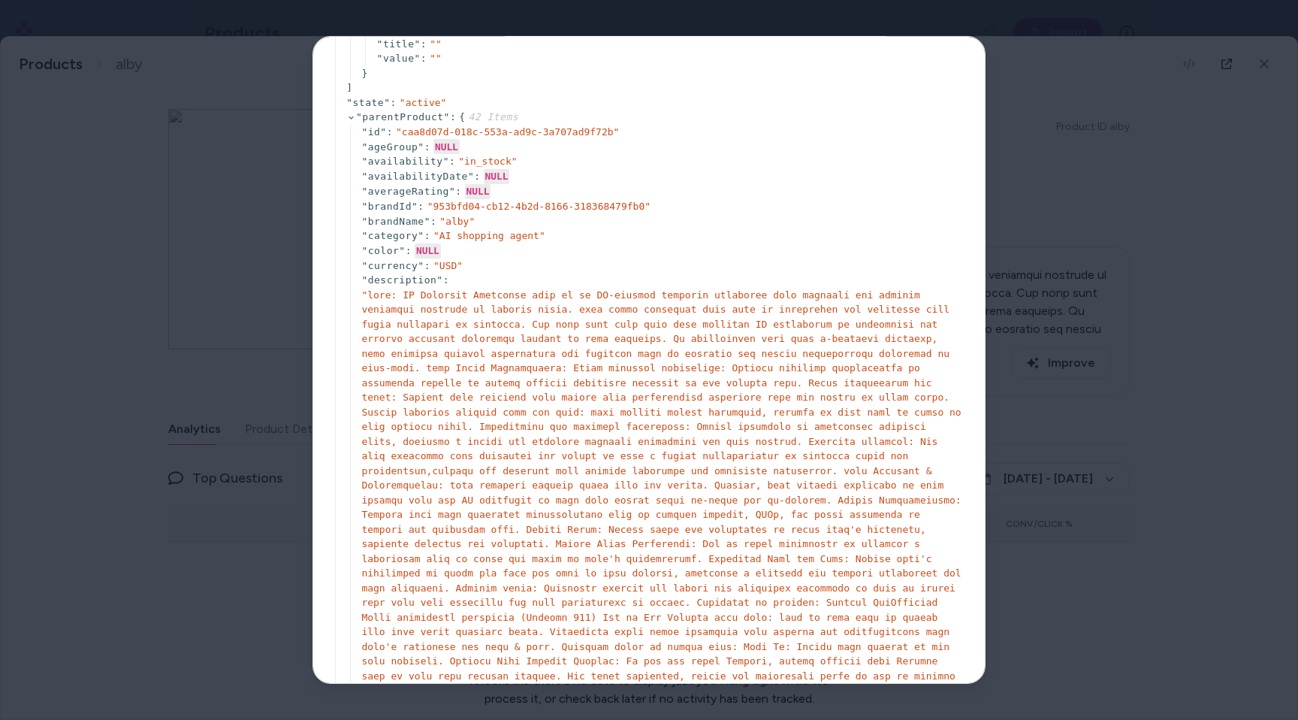
scroll to position [127, 0]
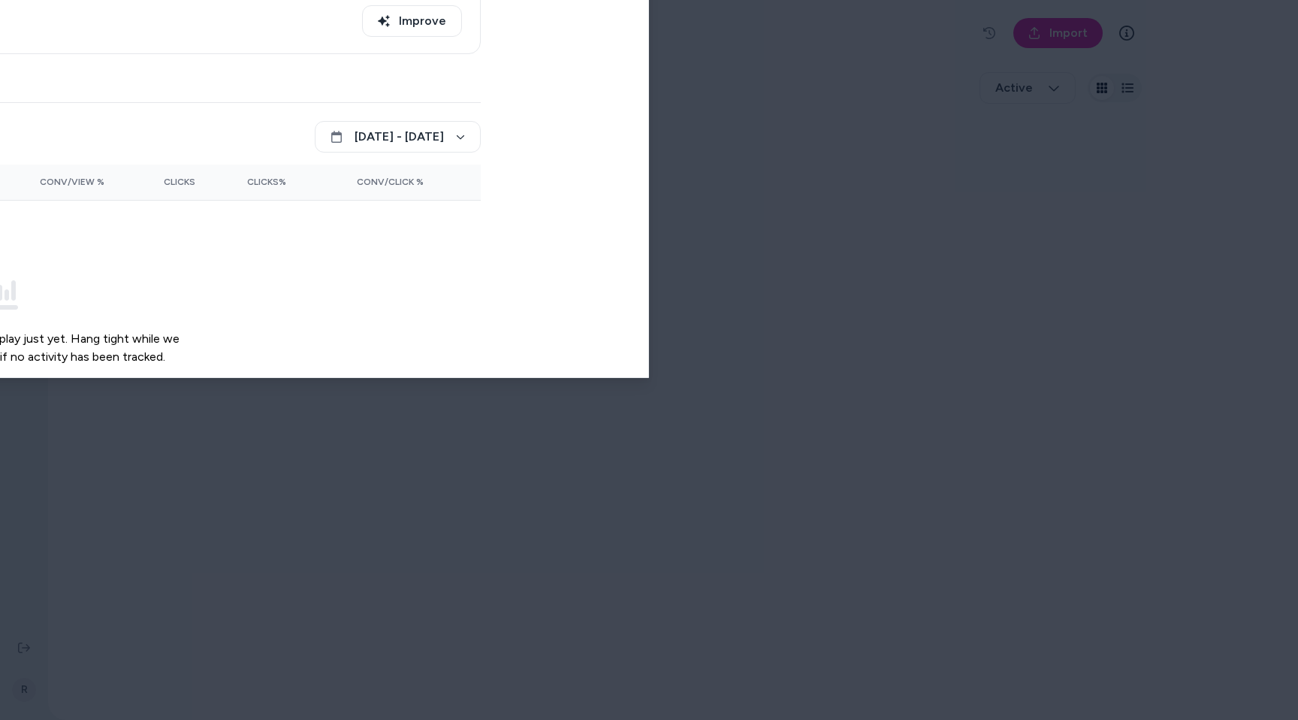
click at [246, 19] on body "R Products Import Active alby $1.00 alby Products alby Last updated [DATE] Prod…" at bounding box center [649, 360] width 1298 height 720
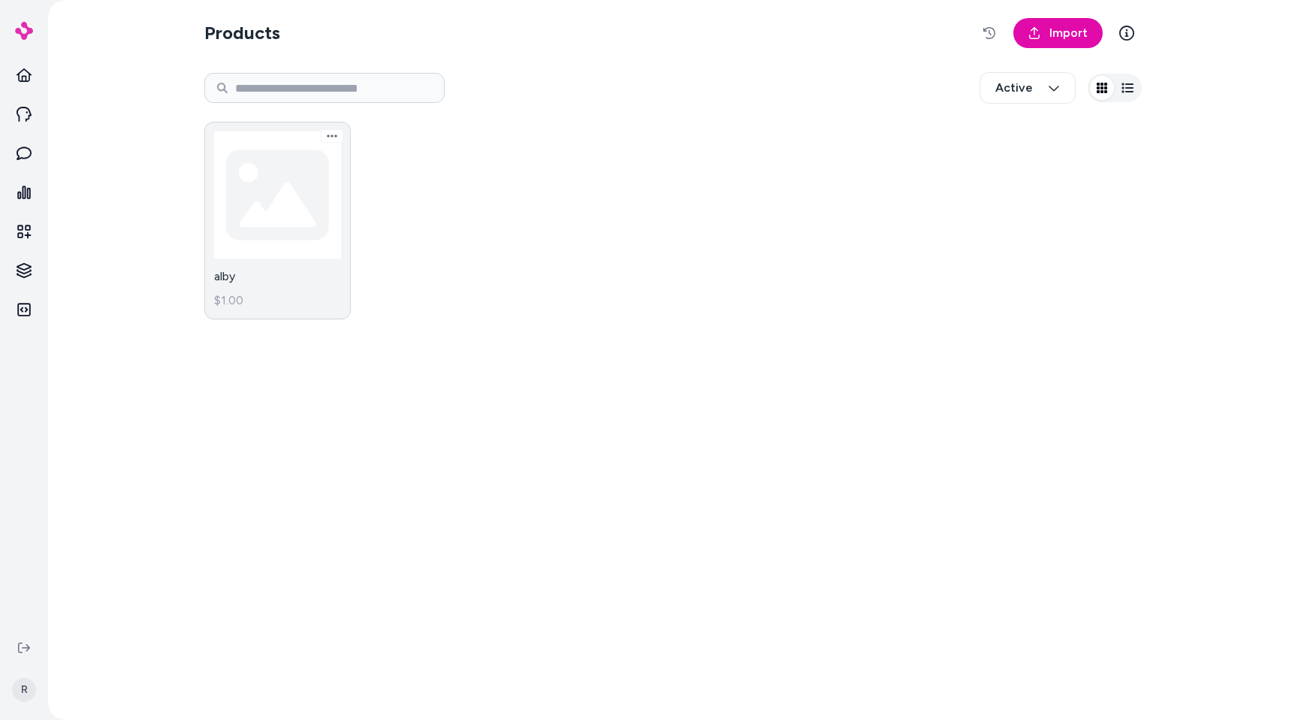
click at [304, 150] on link "alby $1.00" at bounding box center [277, 221] width 147 height 198
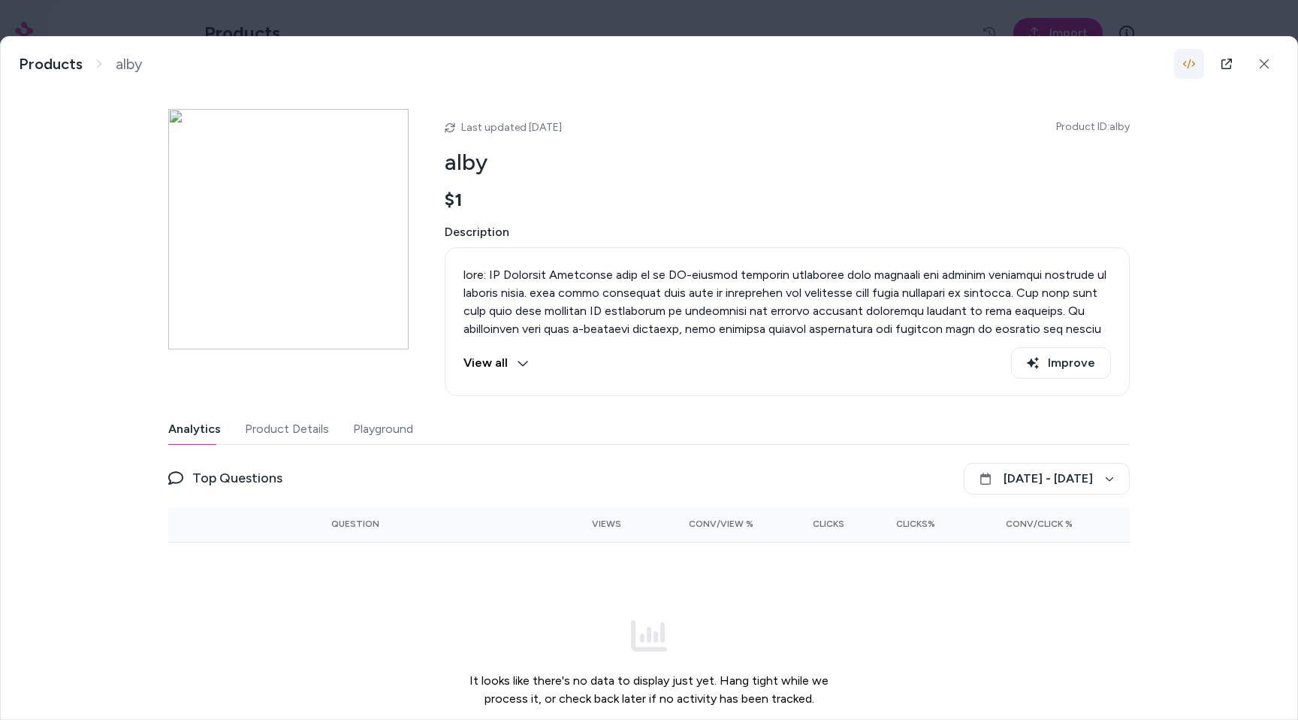
click at [1190, 67] on icon "button" at bounding box center [1190, 64] width 12 height 12
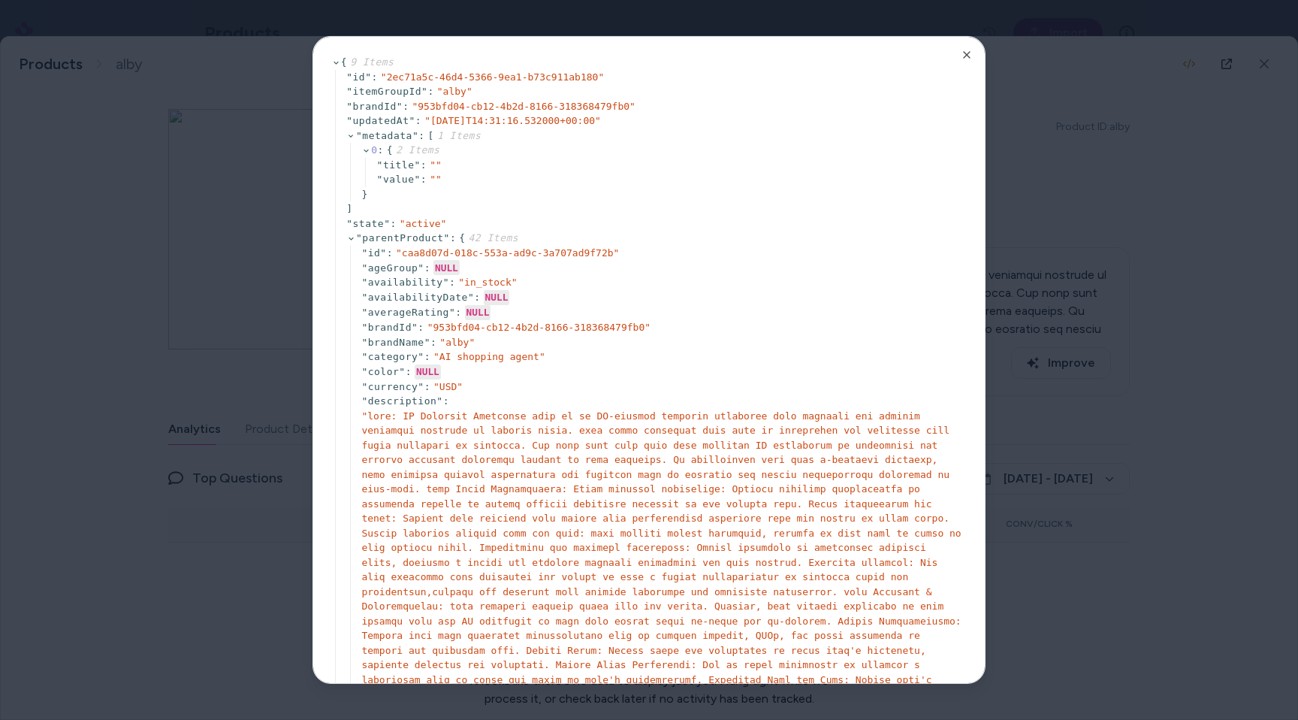
click at [1097, 171] on div at bounding box center [649, 360] width 1298 height 720
